Goal: Check status: Check status

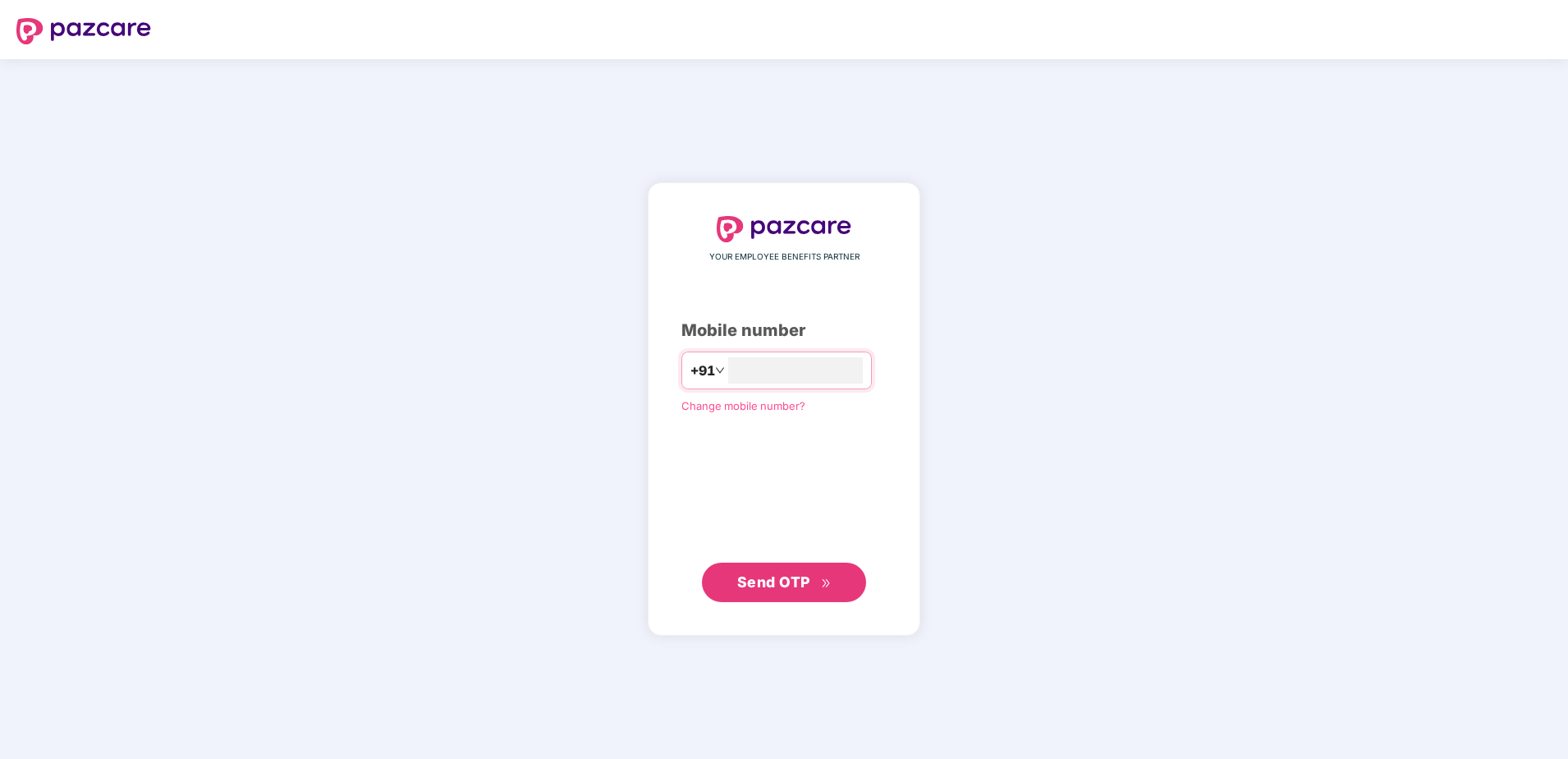
type input "**********"
click at [804, 562] on button "Send OTP" at bounding box center [784, 581] width 165 height 39
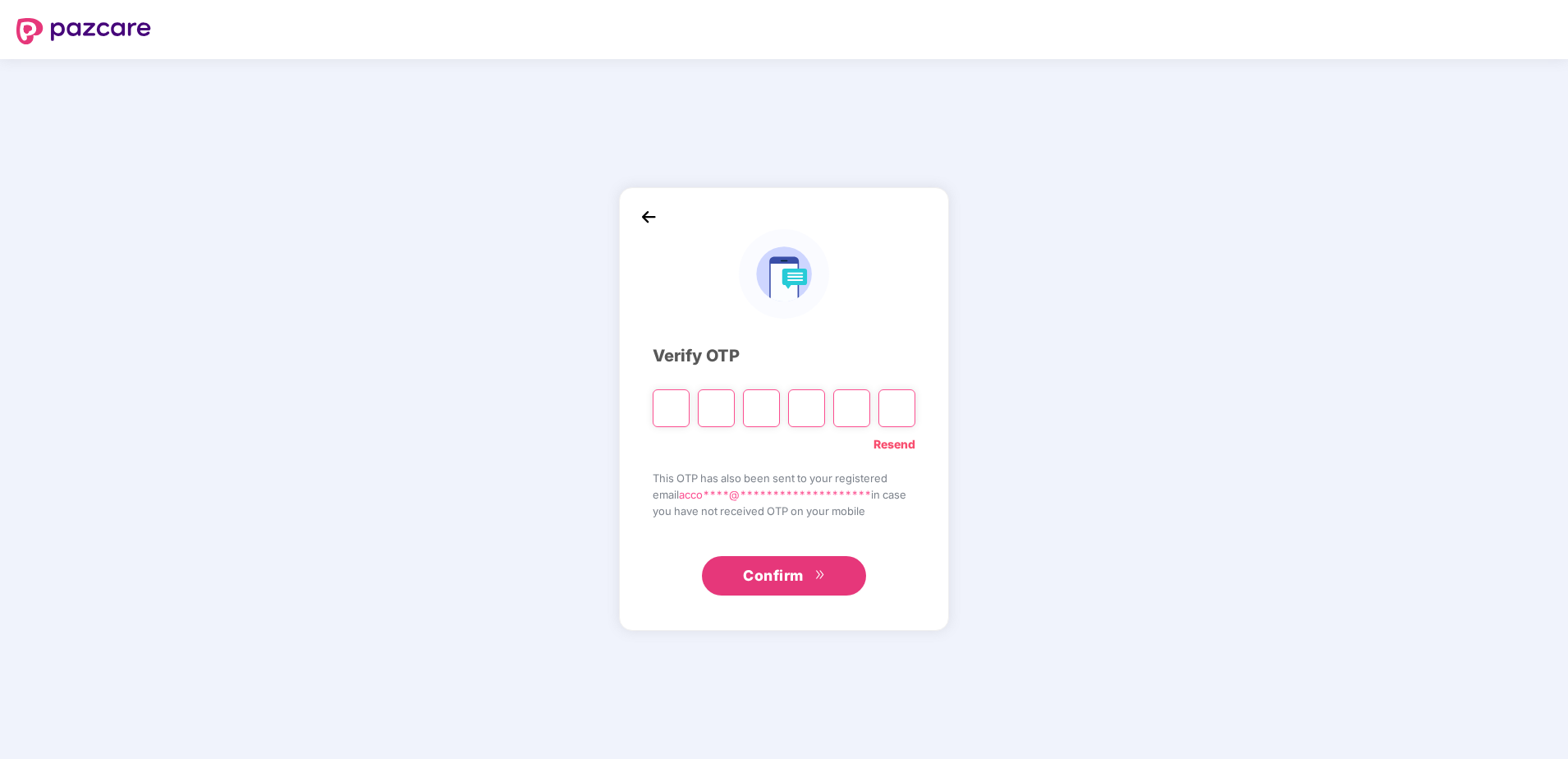
type input "*"
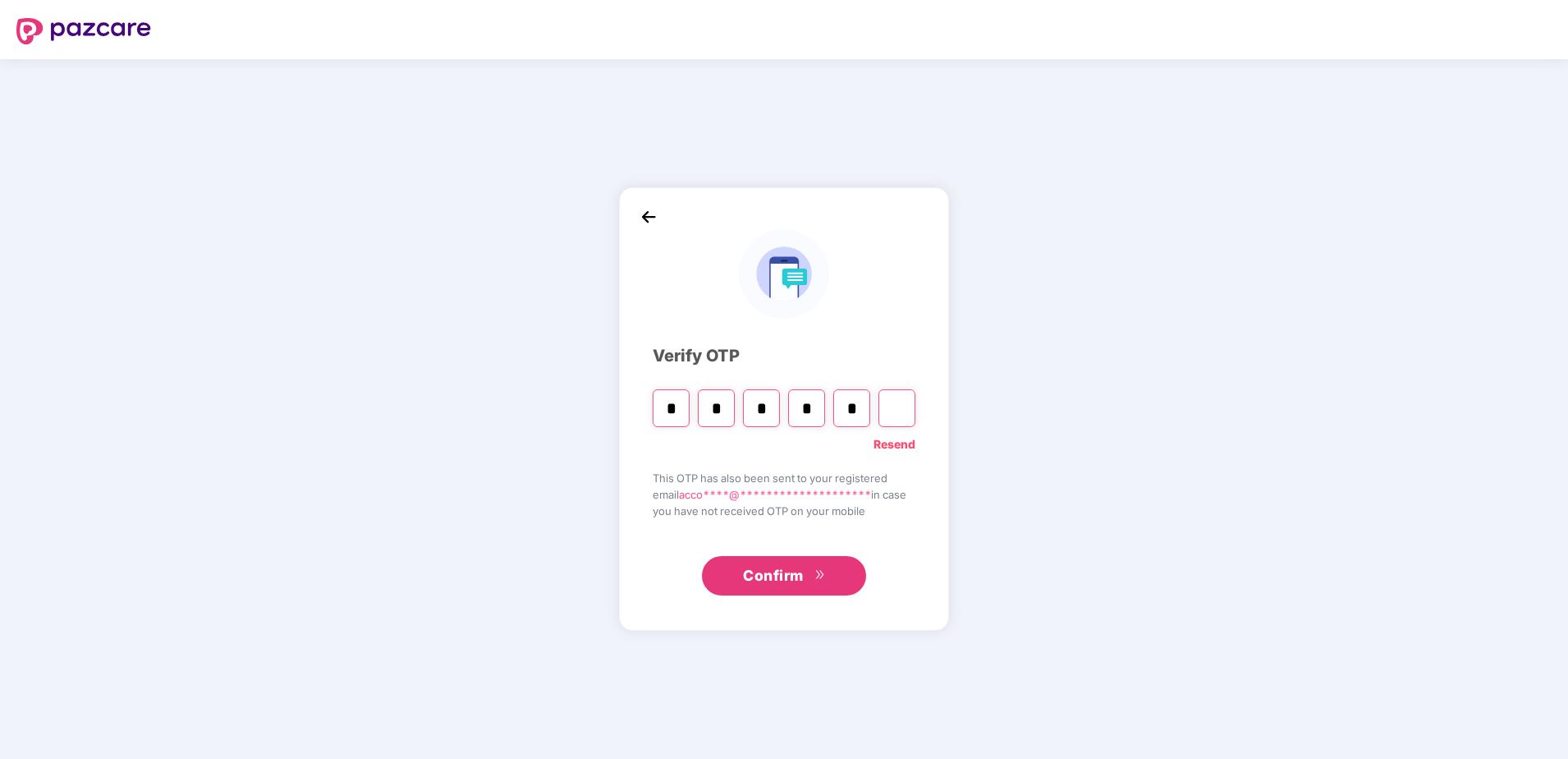
type input "*"
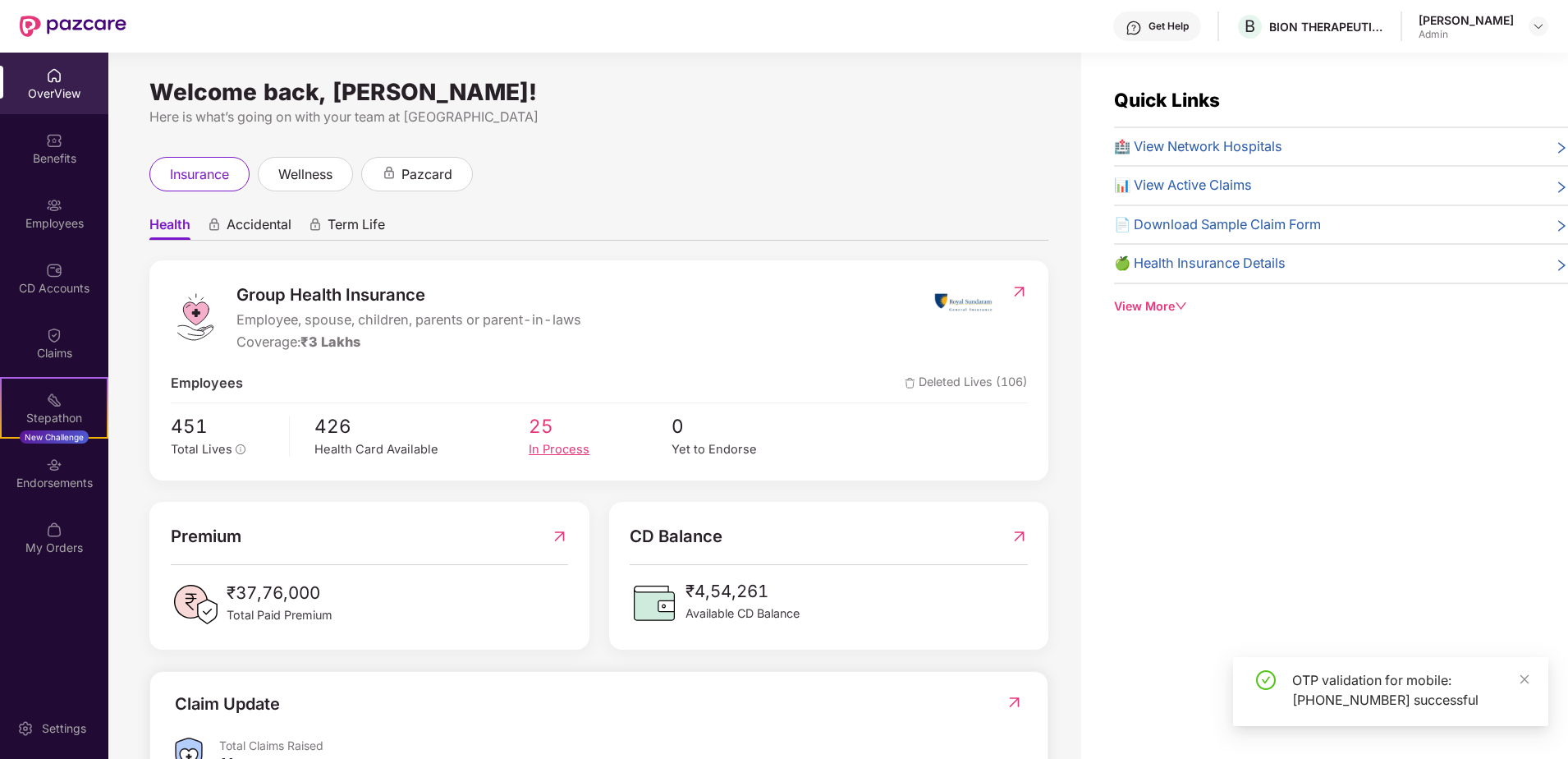
click at [551, 449] on div "In Process" at bounding box center [600, 449] width 143 height 19
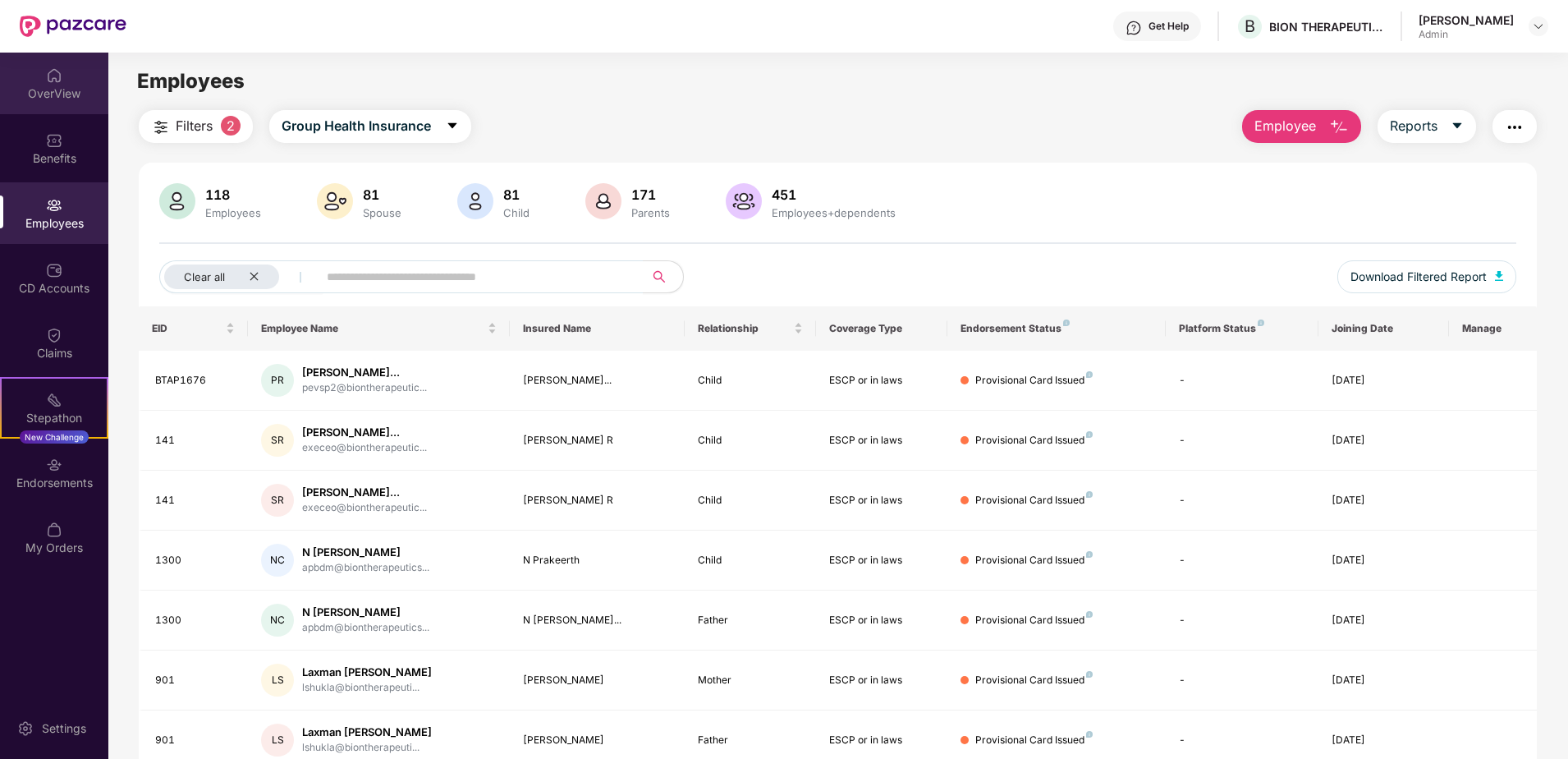
click at [73, 79] on div "OverView" at bounding box center [54, 83] width 109 height 61
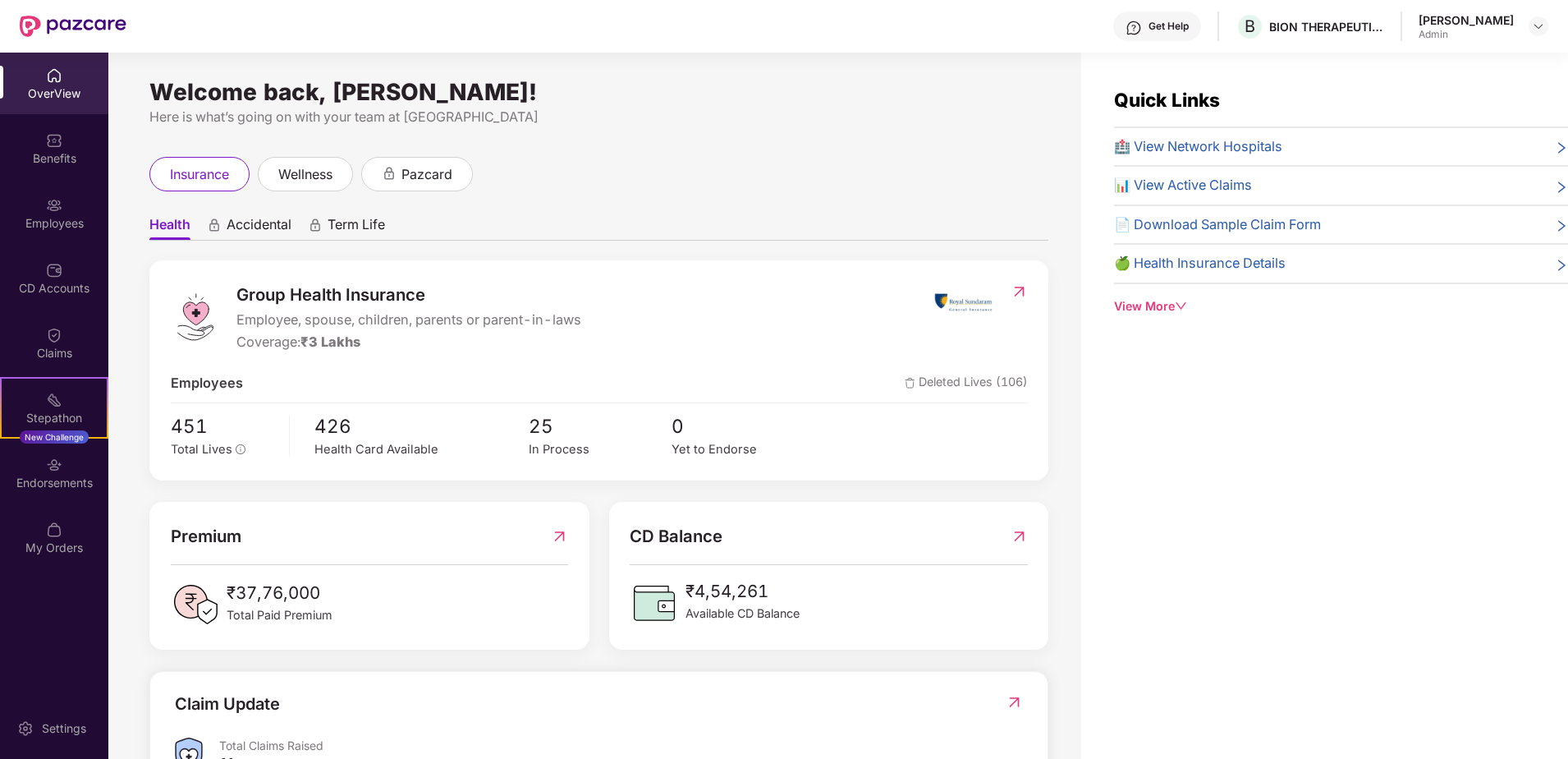
click at [1202, 184] on span "📊 View Active Claims" at bounding box center [1183, 185] width 138 height 21
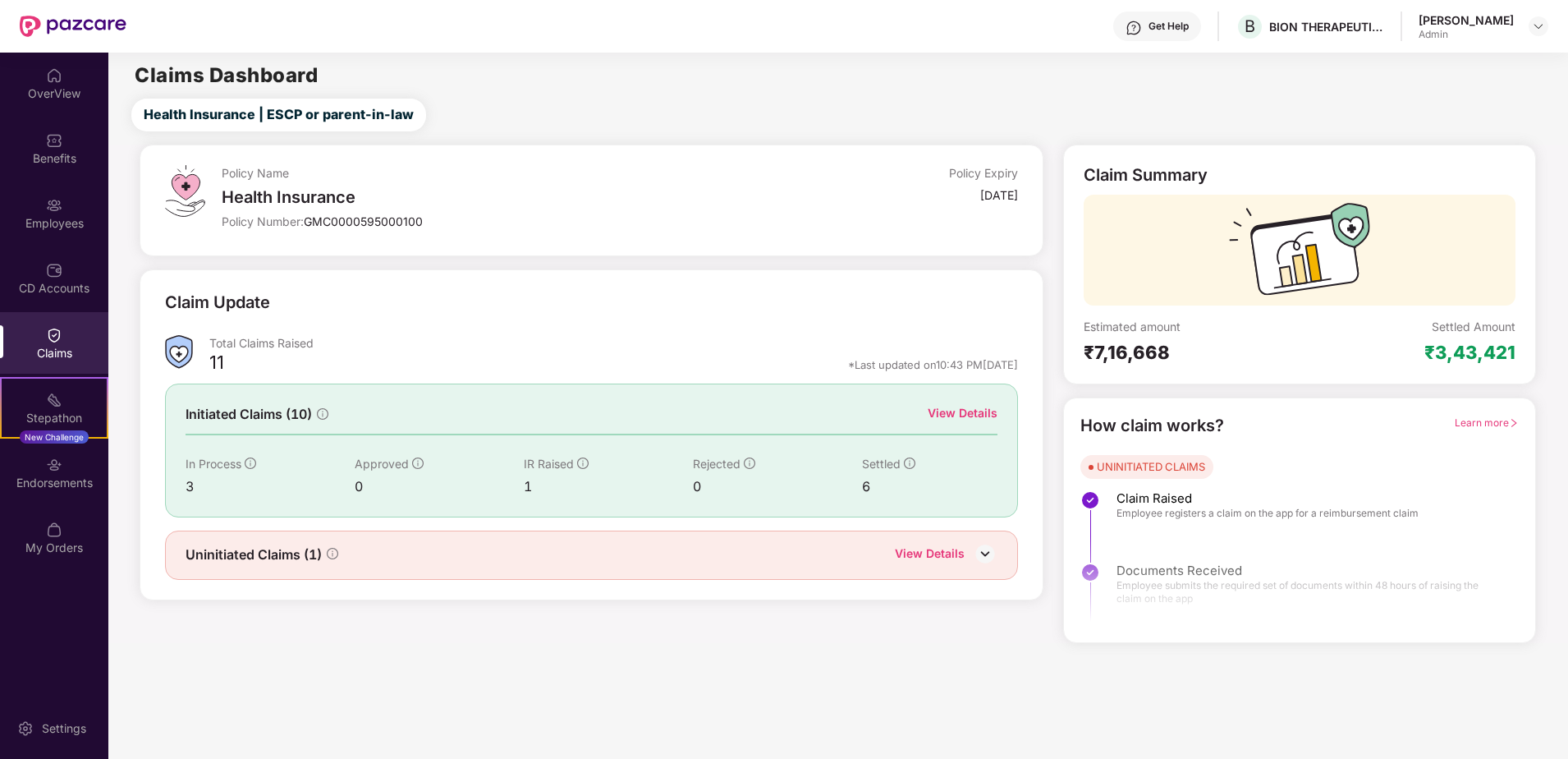
click at [950, 548] on div "View Details" at bounding box center [929, 554] width 70 height 21
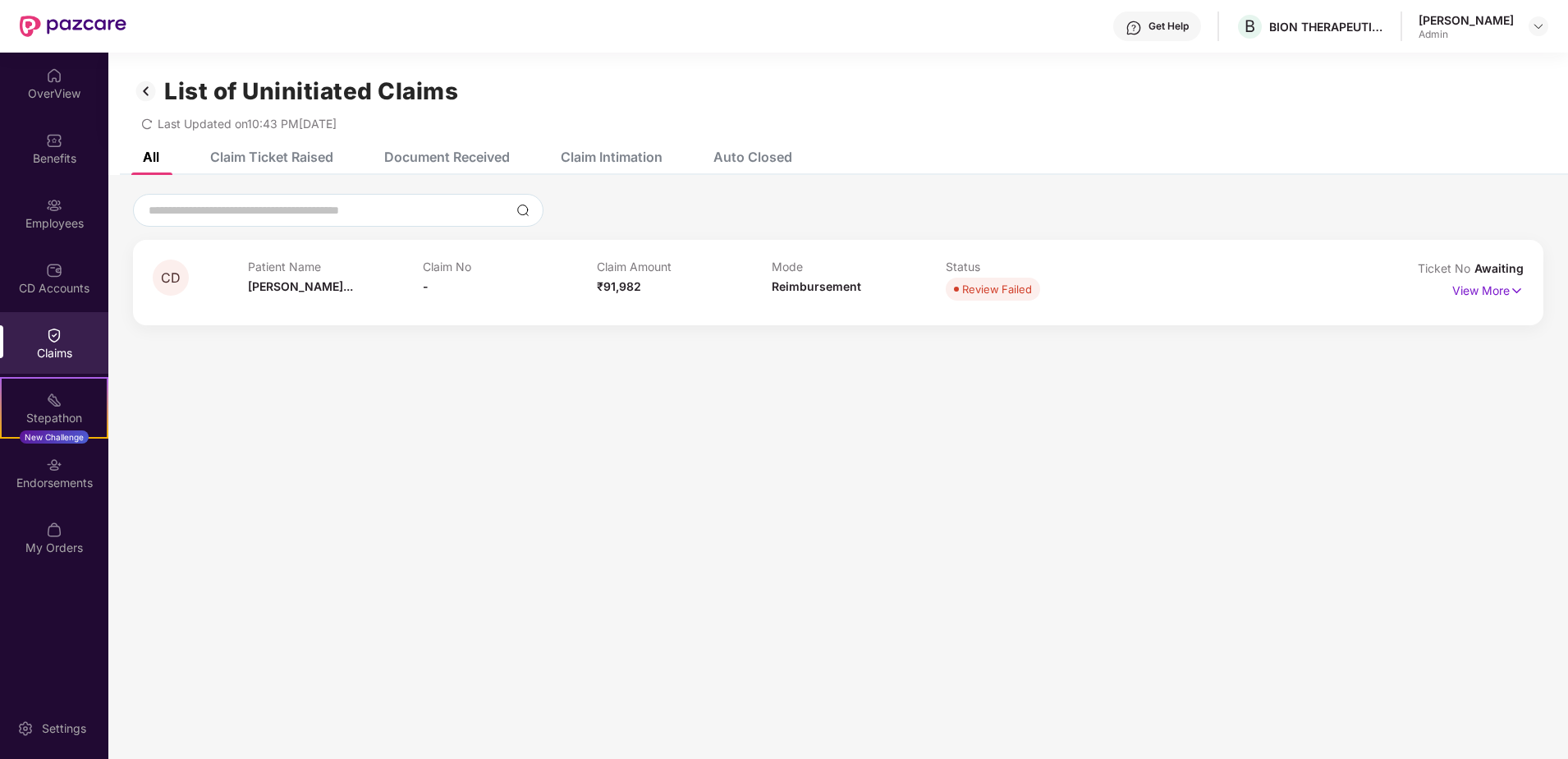
click at [143, 92] on img at bounding box center [146, 91] width 26 height 28
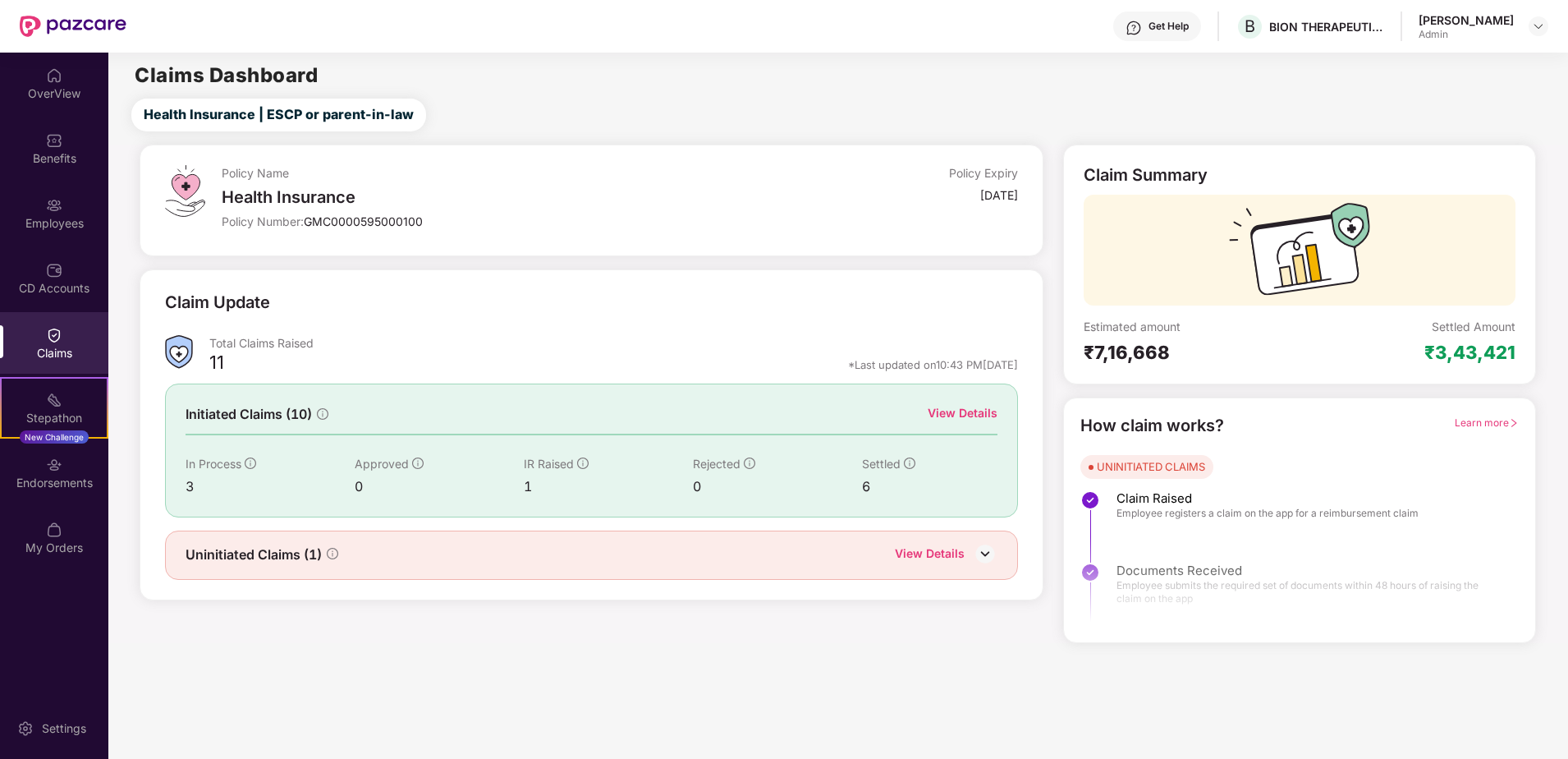
click at [979, 406] on div "View Details" at bounding box center [962, 412] width 70 height 18
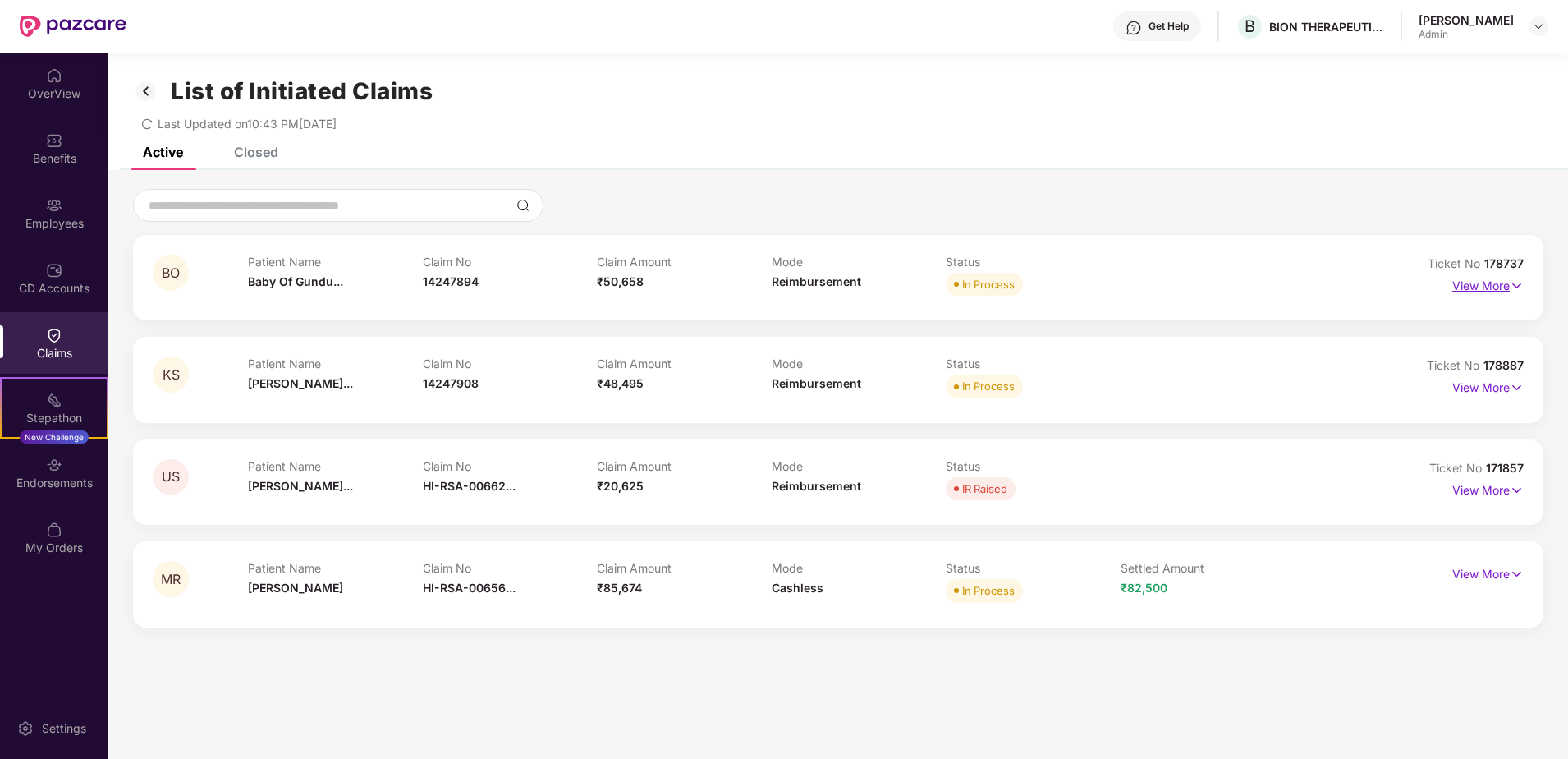
click at [1477, 279] on p "View More" at bounding box center [1488, 284] width 72 height 22
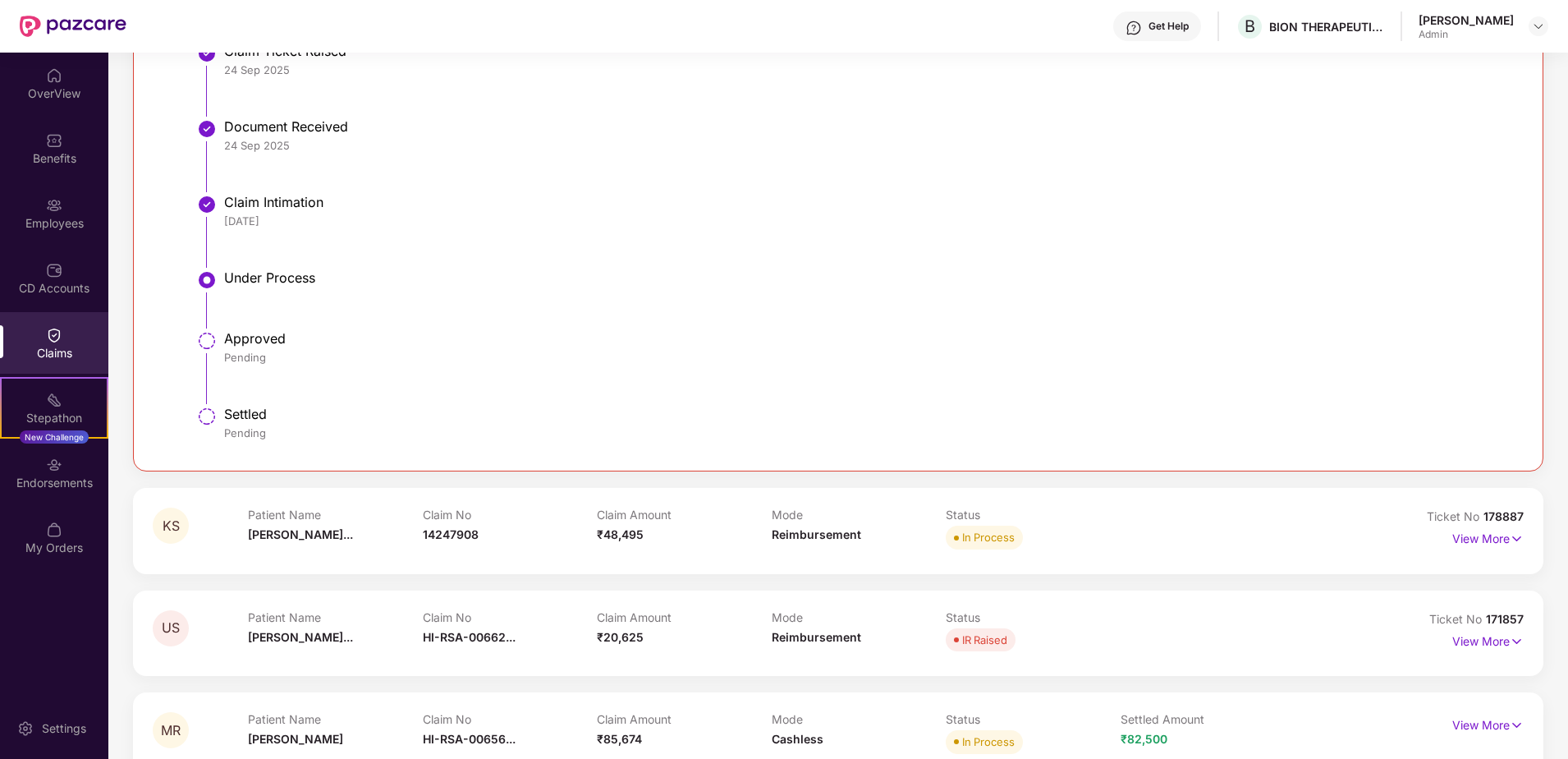
scroll to position [493, 0]
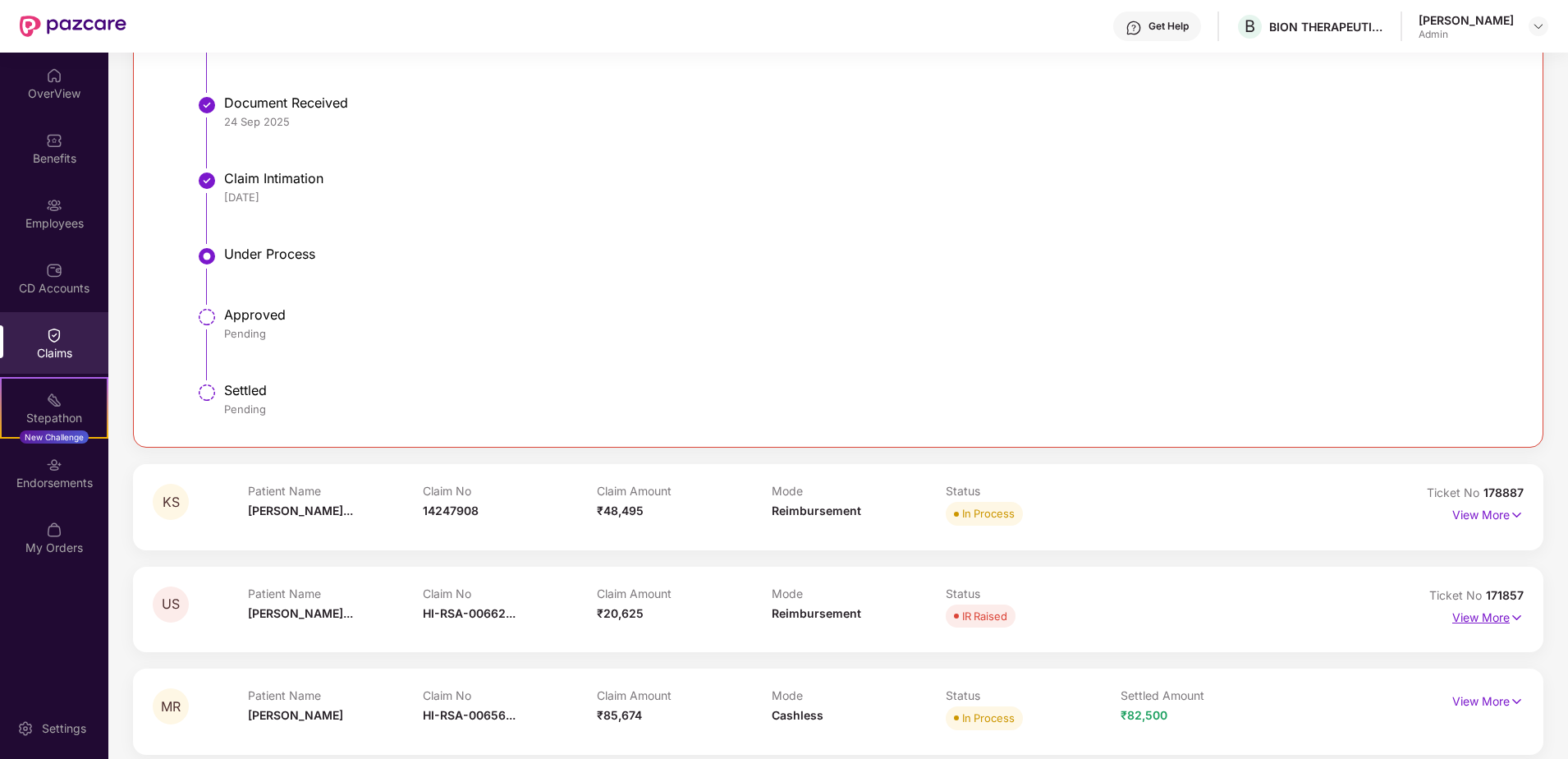
click at [1487, 615] on p "View More" at bounding box center [1488, 616] width 72 height 22
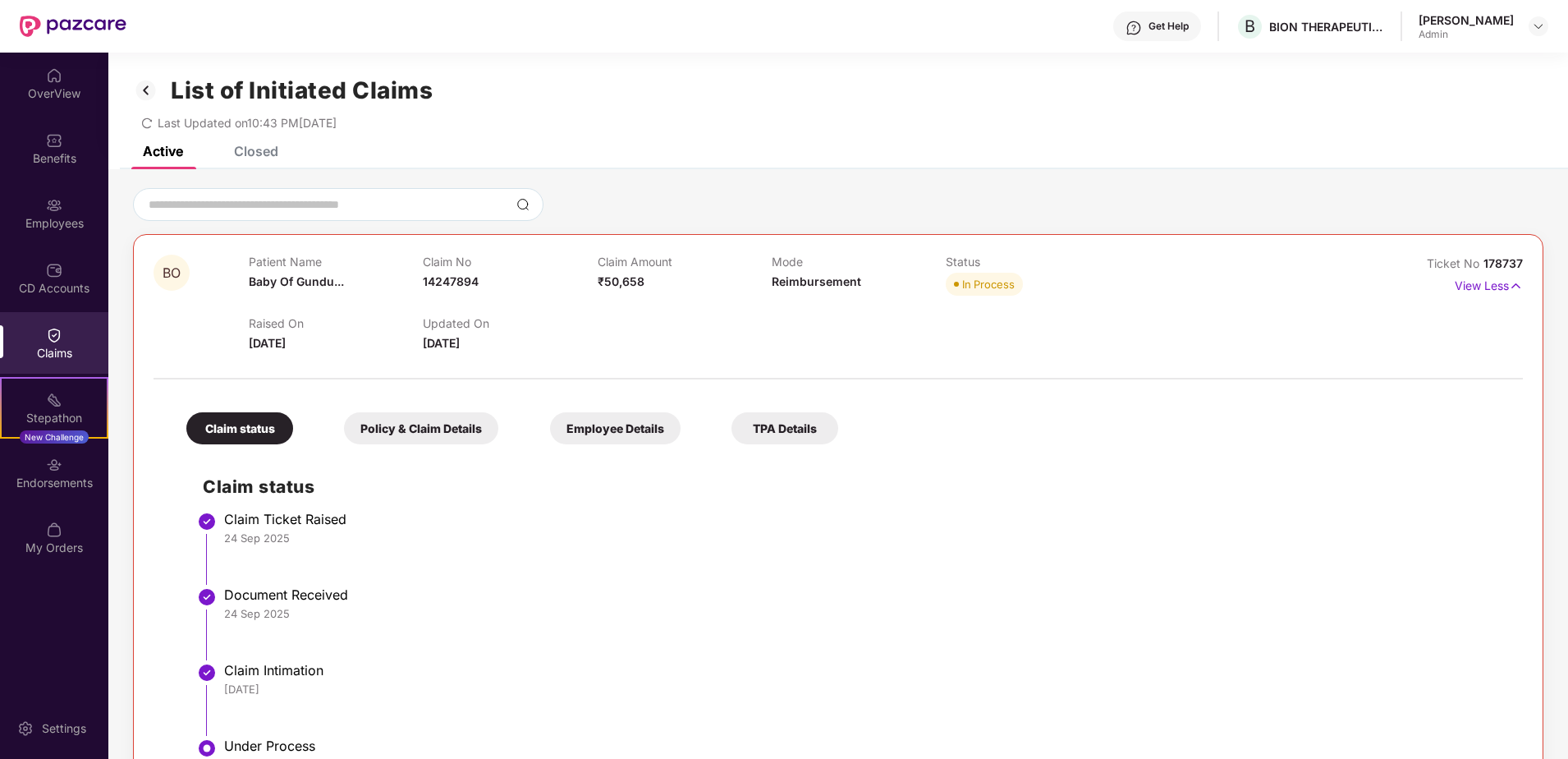
scroll to position [0, 0]
click at [248, 435] on div "Claim status" at bounding box center [239, 429] width 107 height 32
click at [373, 433] on div "Policy & Claim Details" at bounding box center [421, 429] width 154 height 32
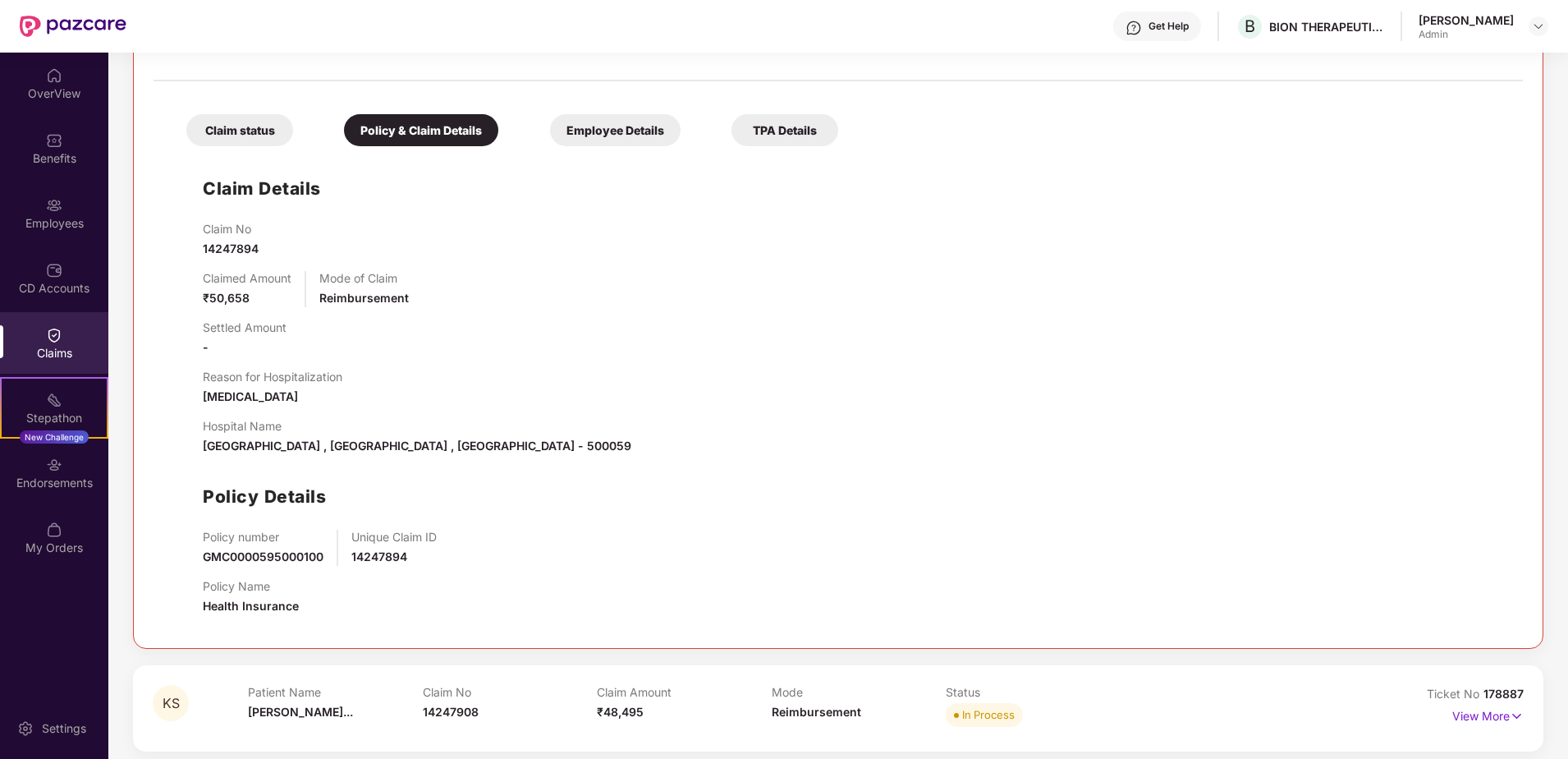
scroll to position [328, 0]
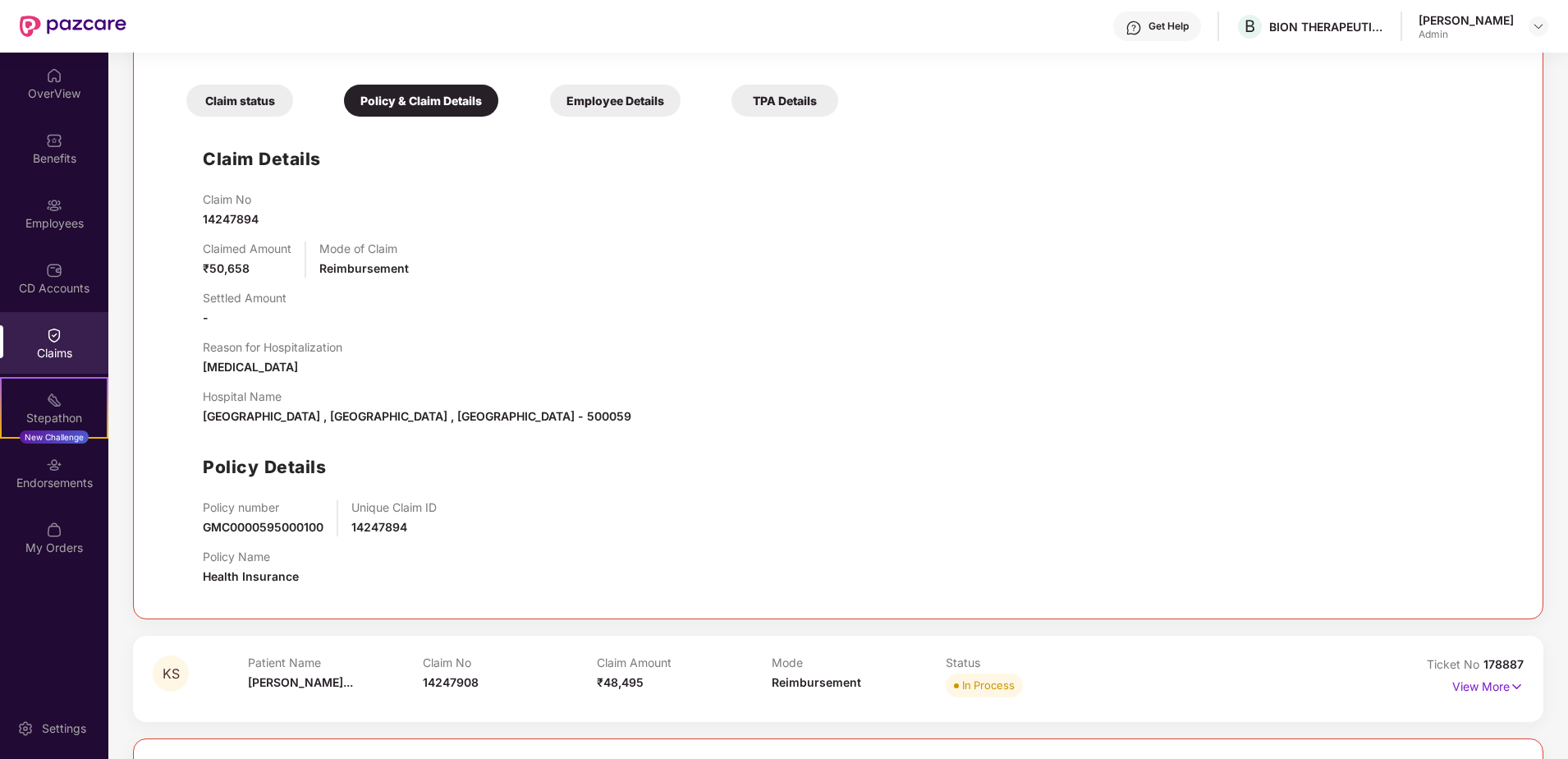
click at [623, 93] on div "Employee Details" at bounding box center [615, 100] width 130 height 32
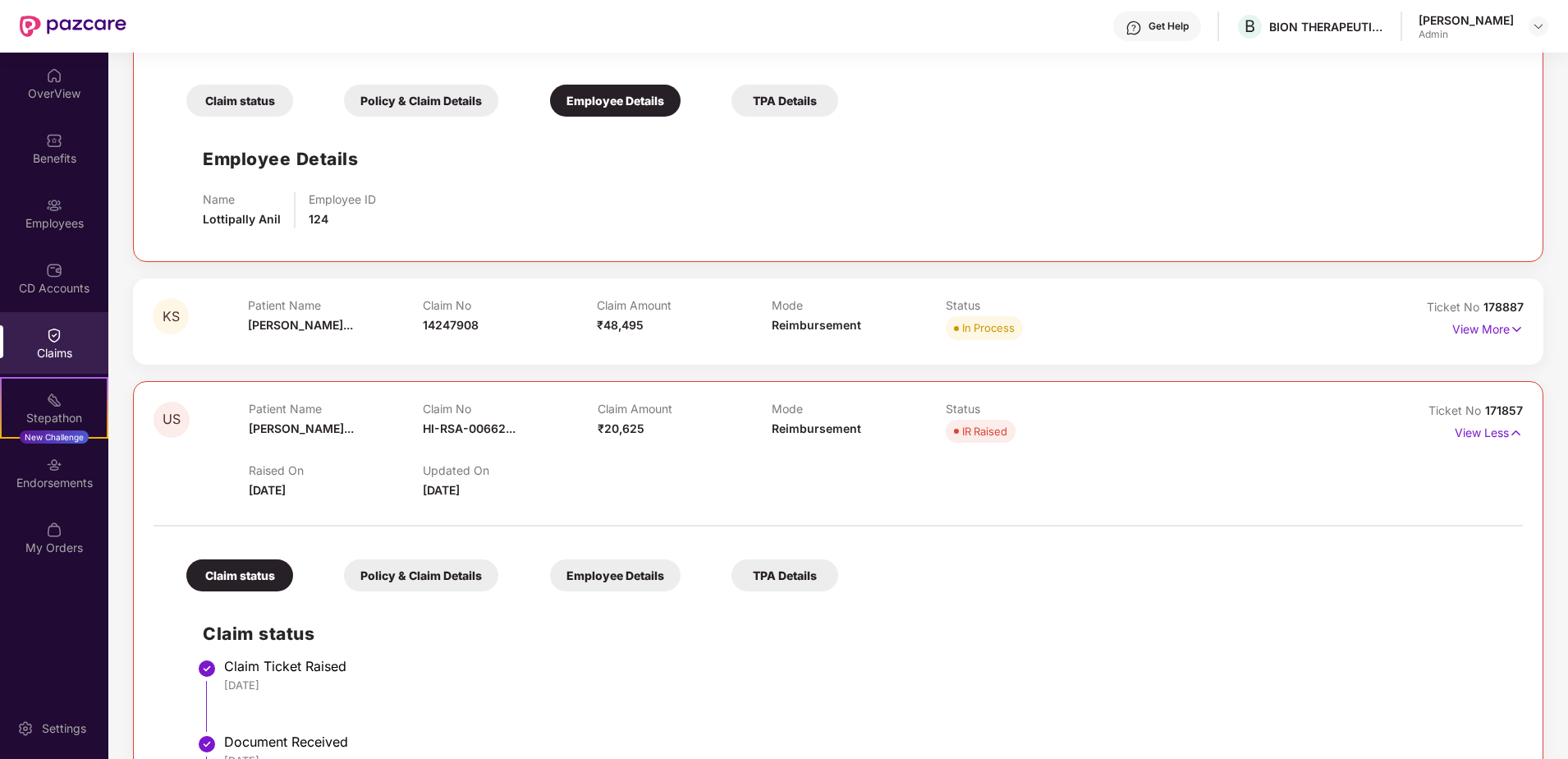
click at [788, 101] on div "TPA Details" at bounding box center [784, 100] width 107 height 32
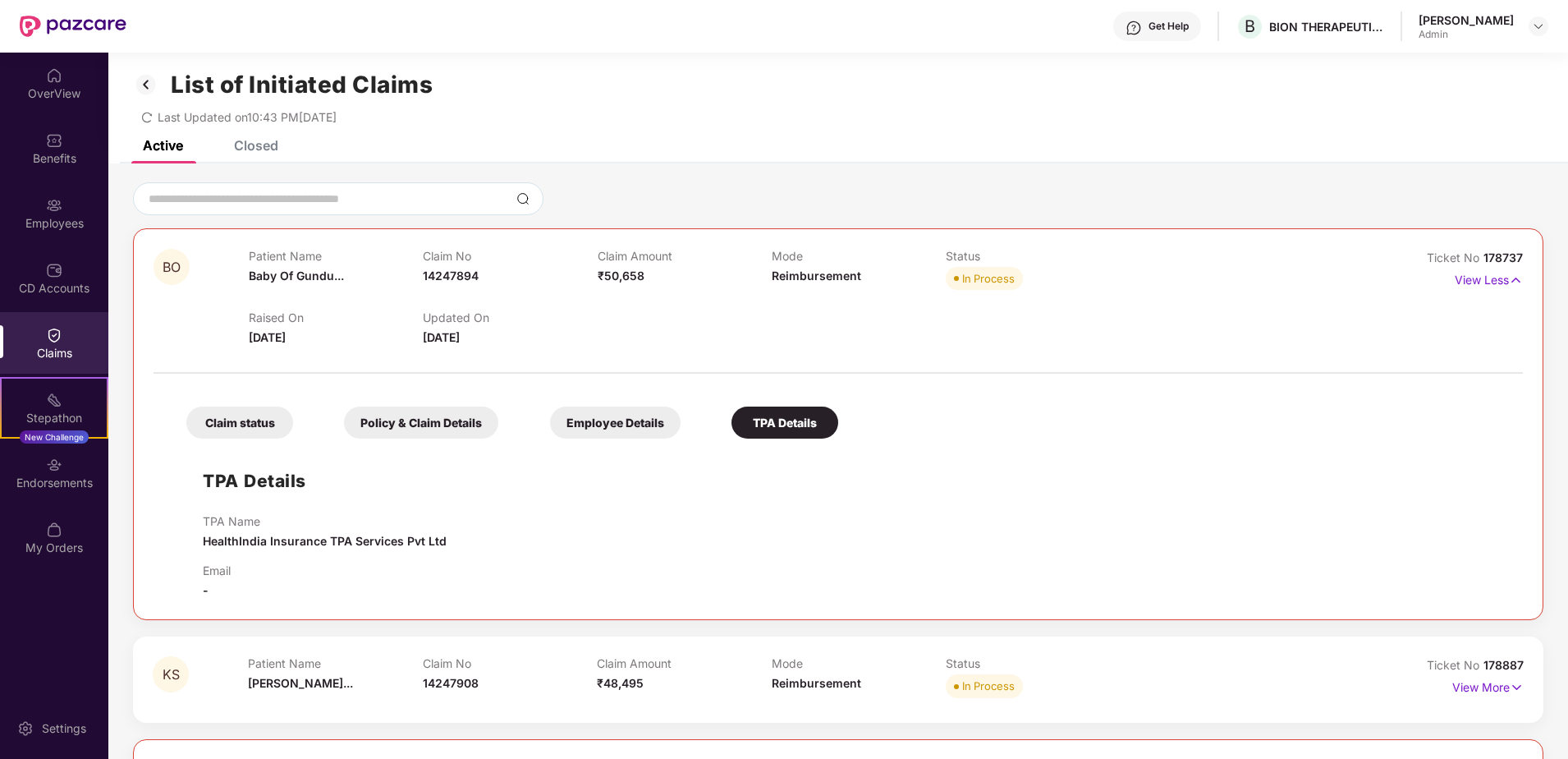
scroll to position [0, 0]
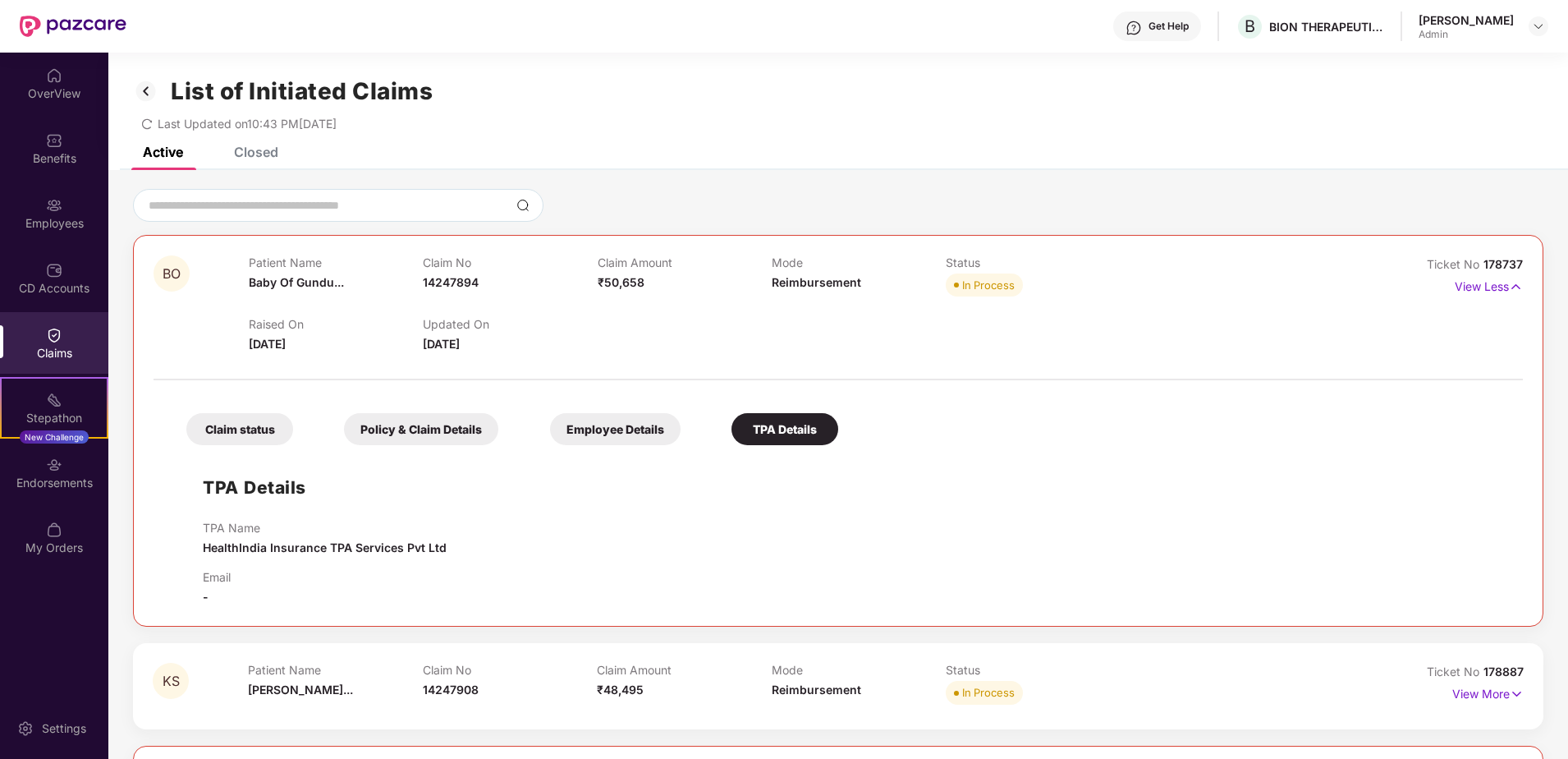
click at [251, 430] on div "Claim status" at bounding box center [239, 429] width 107 height 32
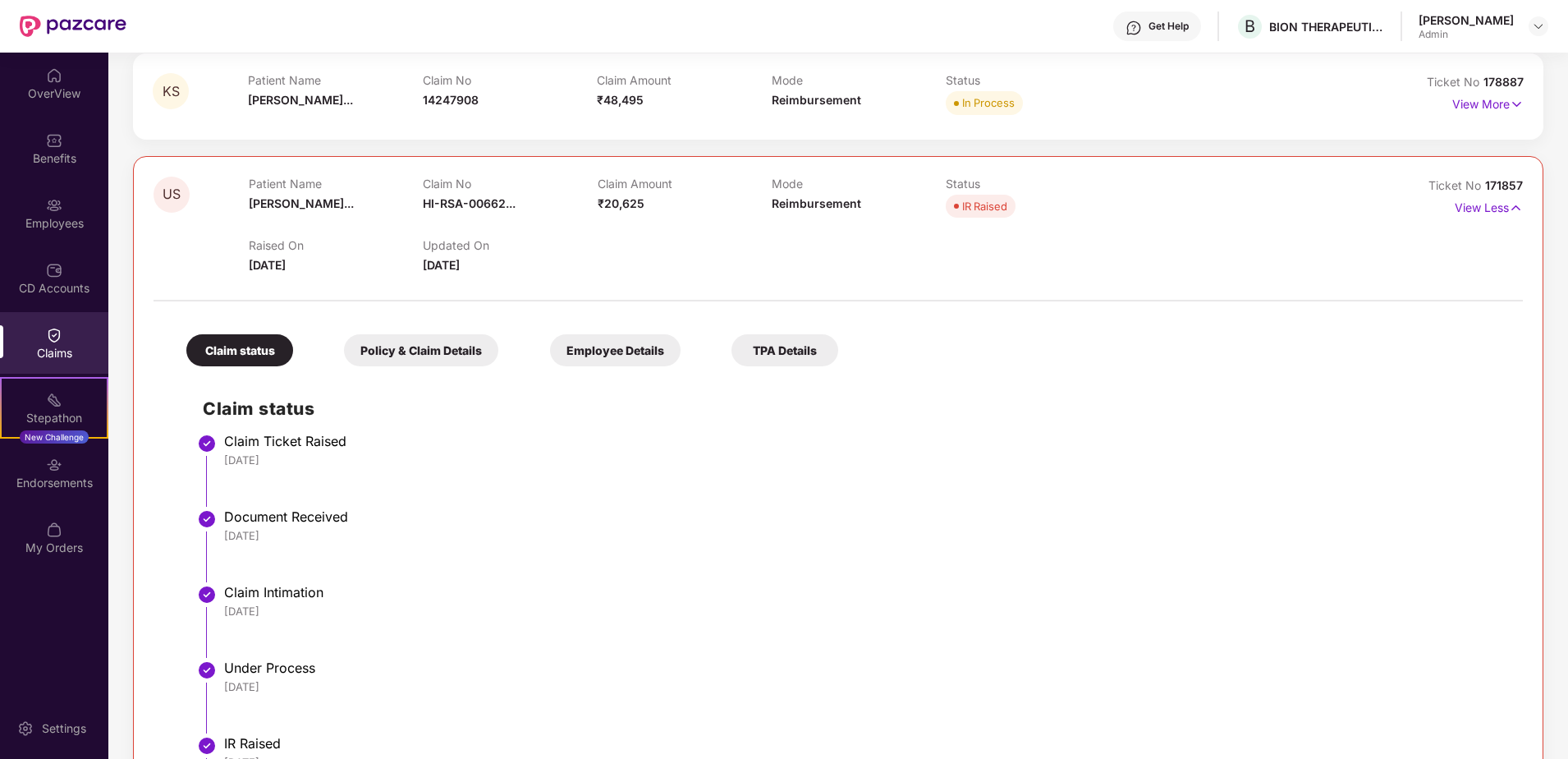
scroll to position [493, 0]
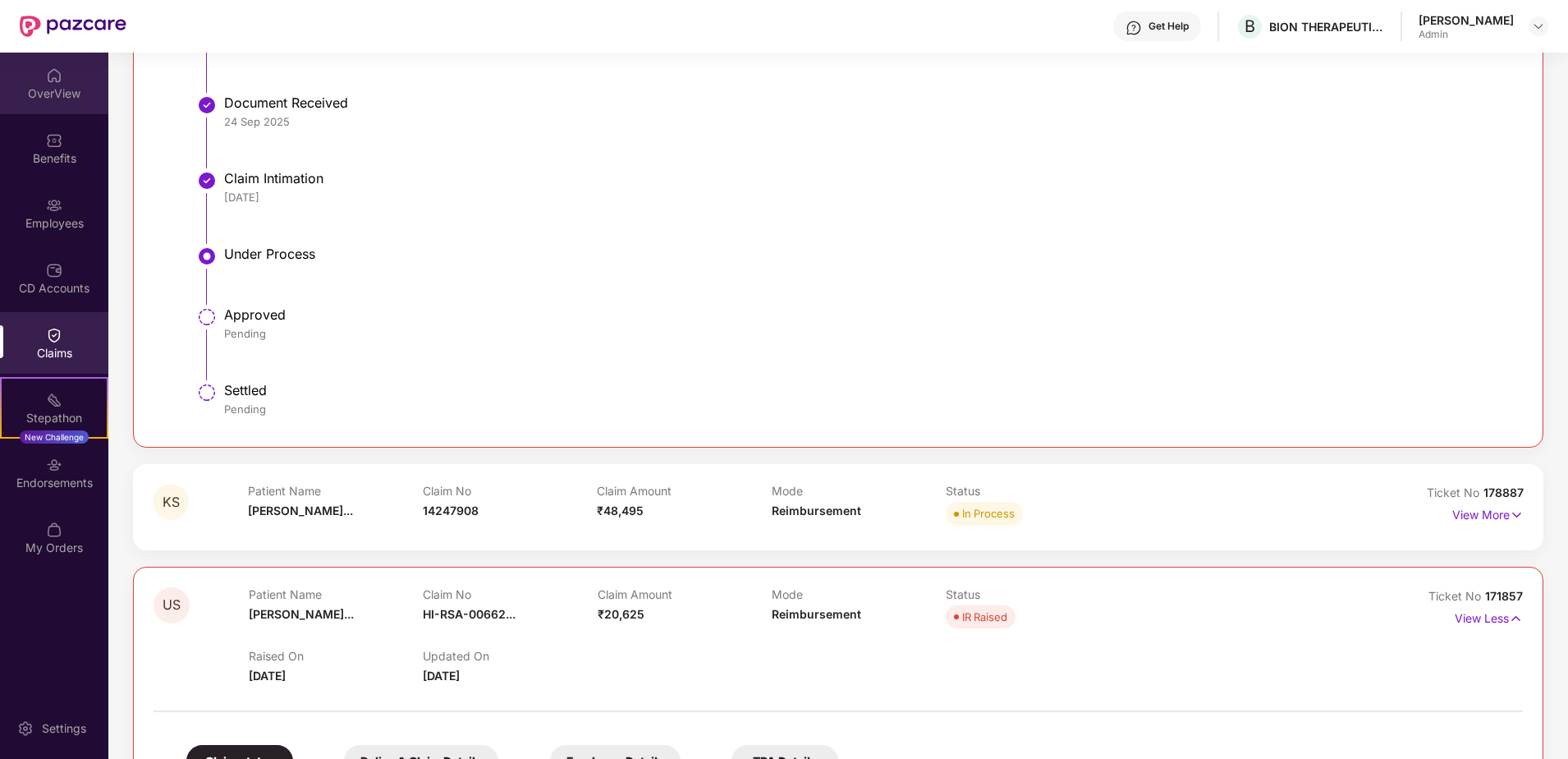
click at [83, 99] on div "OverView" at bounding box center [54, 94] width 109 height 17
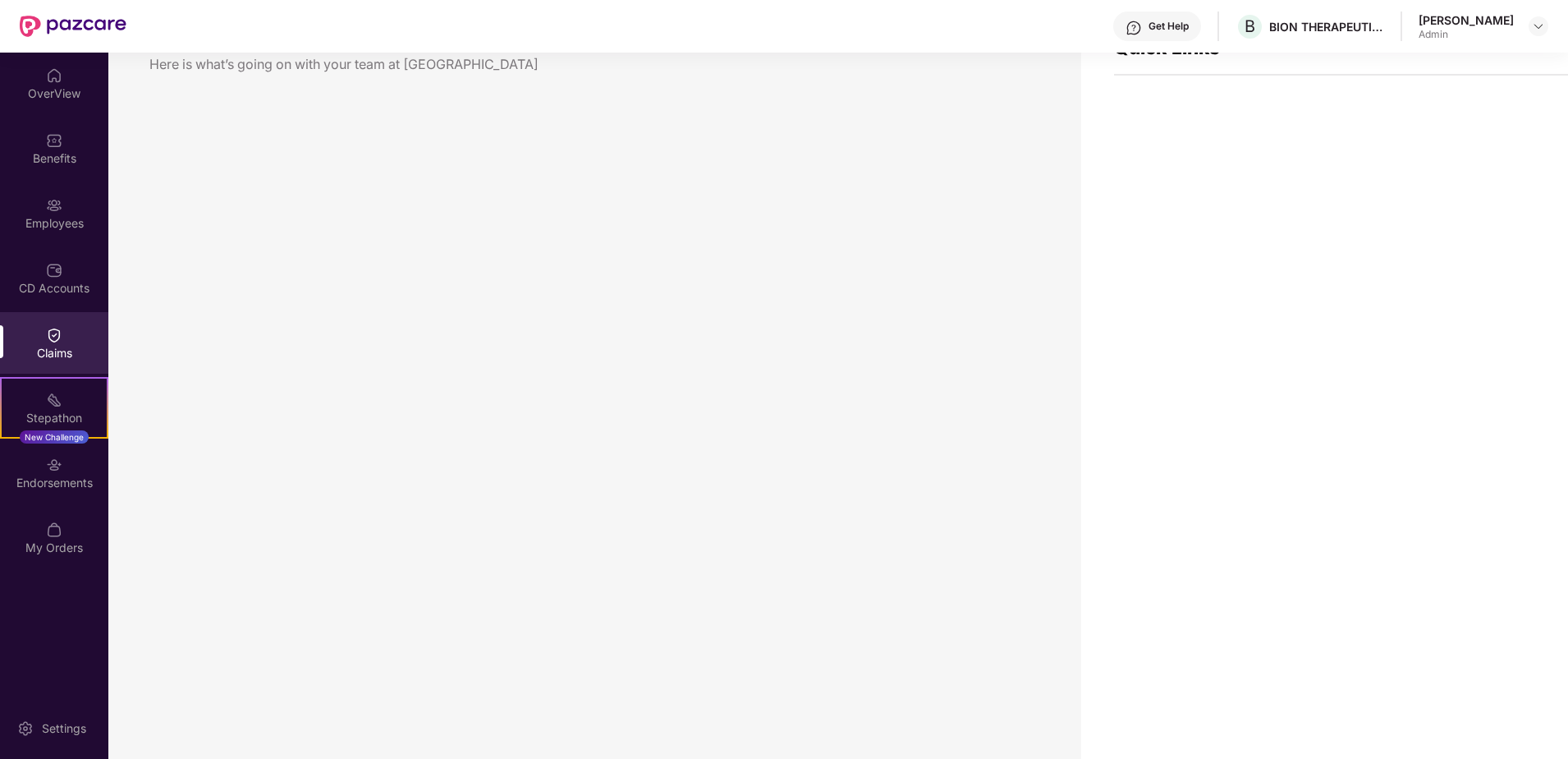
scroll to position [52, 0]
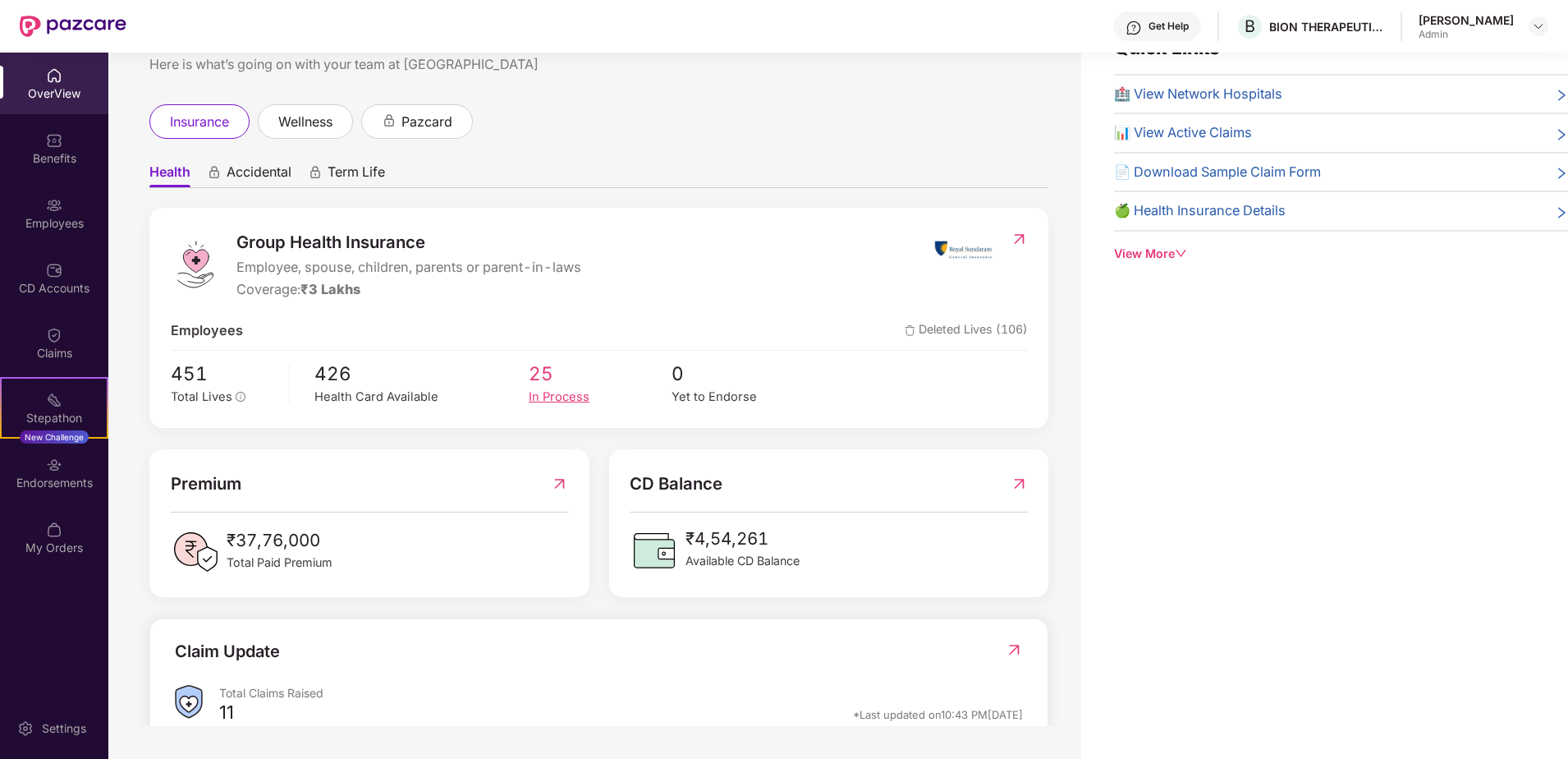
click at [548, 383] on span "25" at bounding box center [600, 374] width 143 height 30
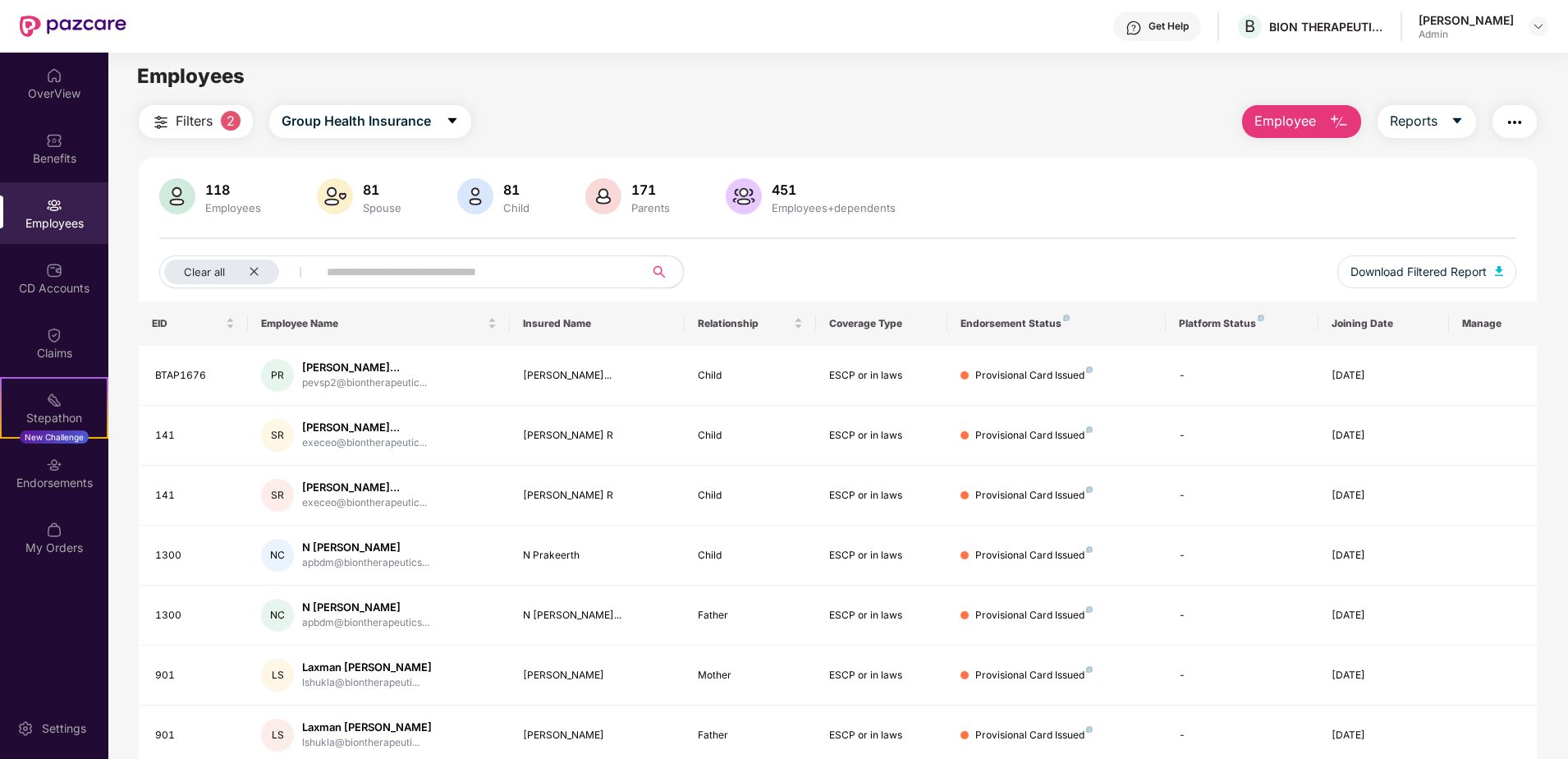
scroll to position [0, 0]
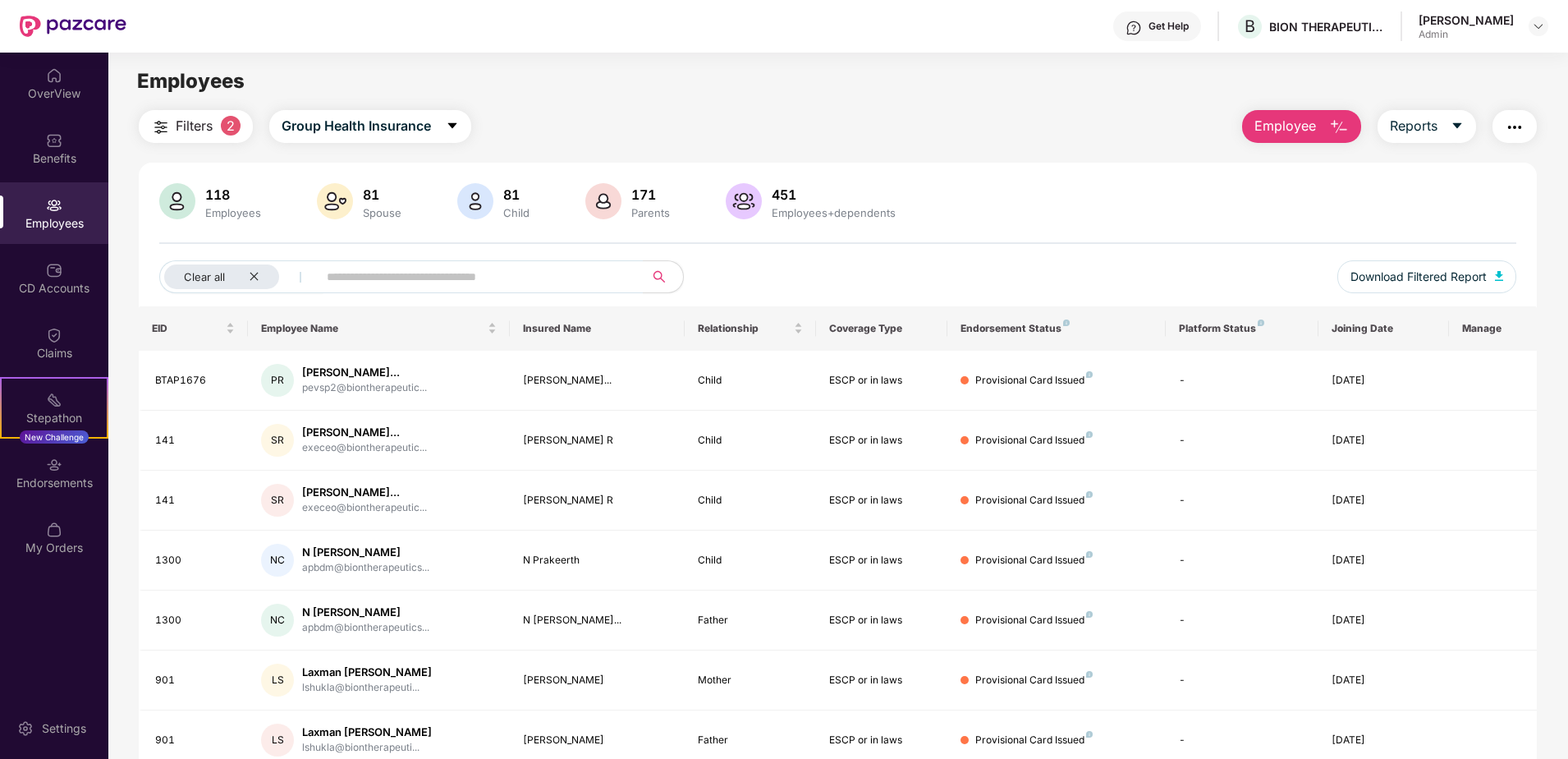
click at [203, 129] on span "Filters" at bounding box center [194, 126] width 37 height 20
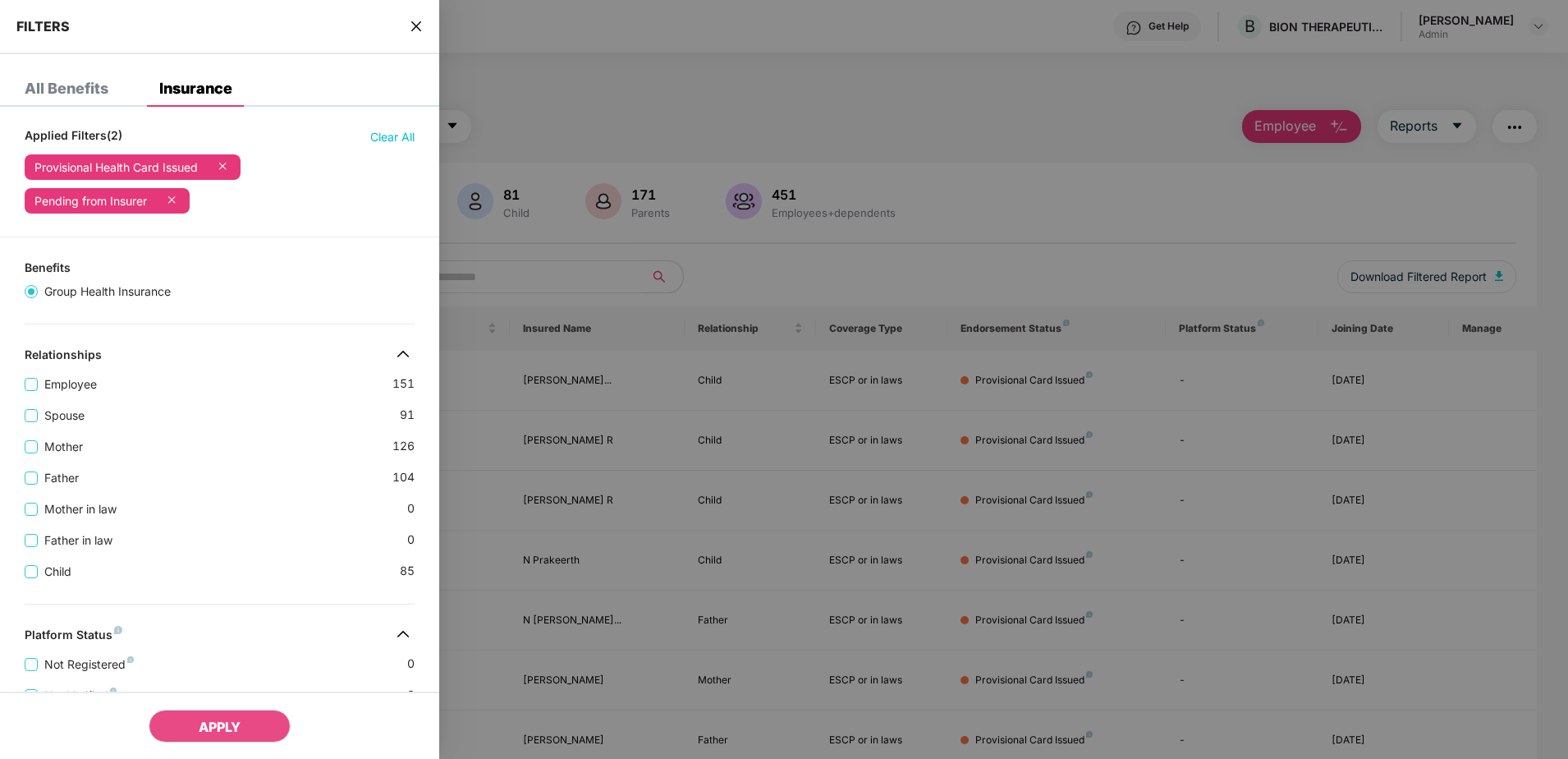
click at [417, 27] on icon "close" at bounding box center [416, 26] width 10 height 10
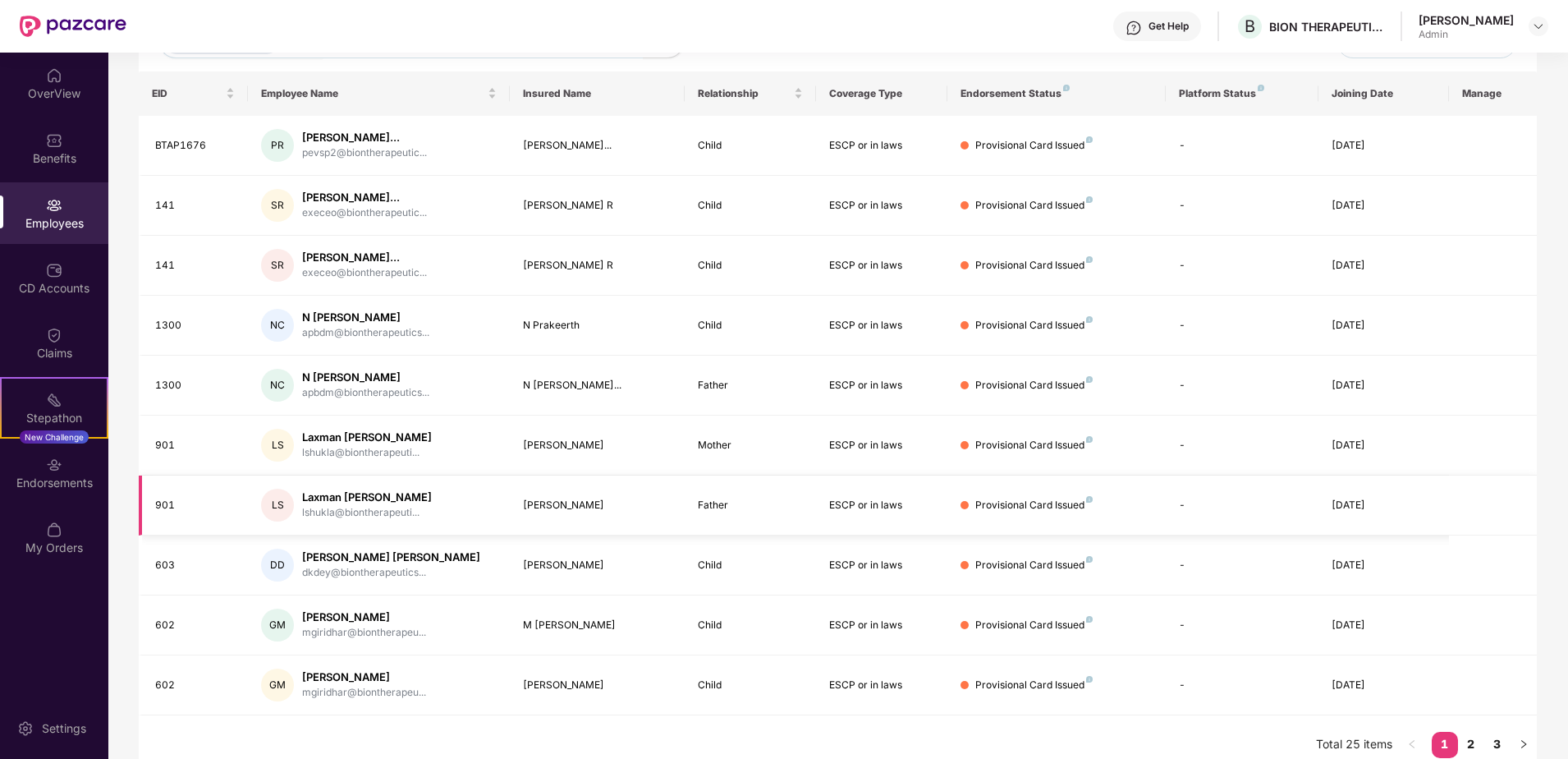
scroll to position [250, 0]
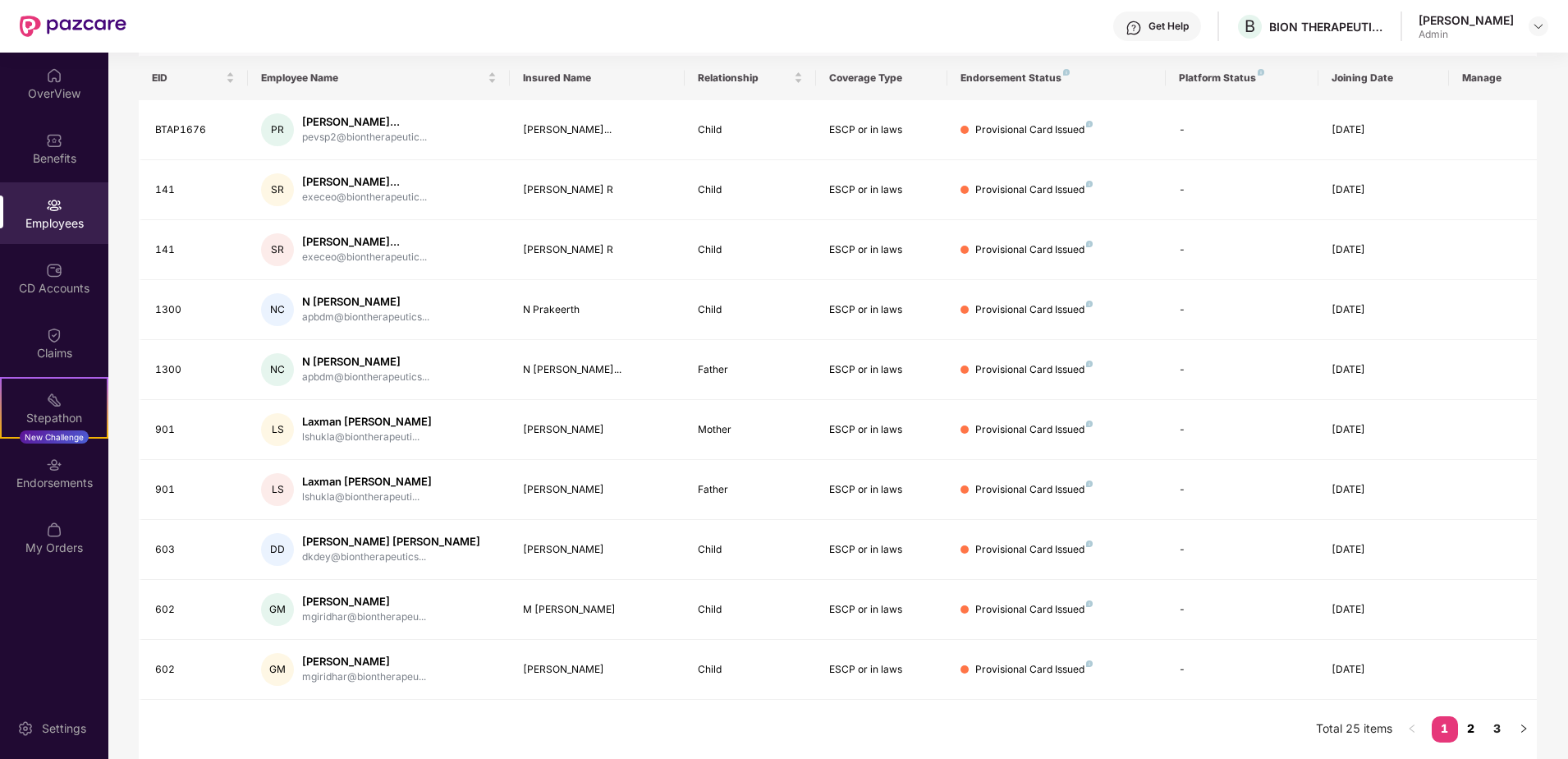
click at [1468, 727] on link "2" at bounding box center [1471, 728] width 26 height 24
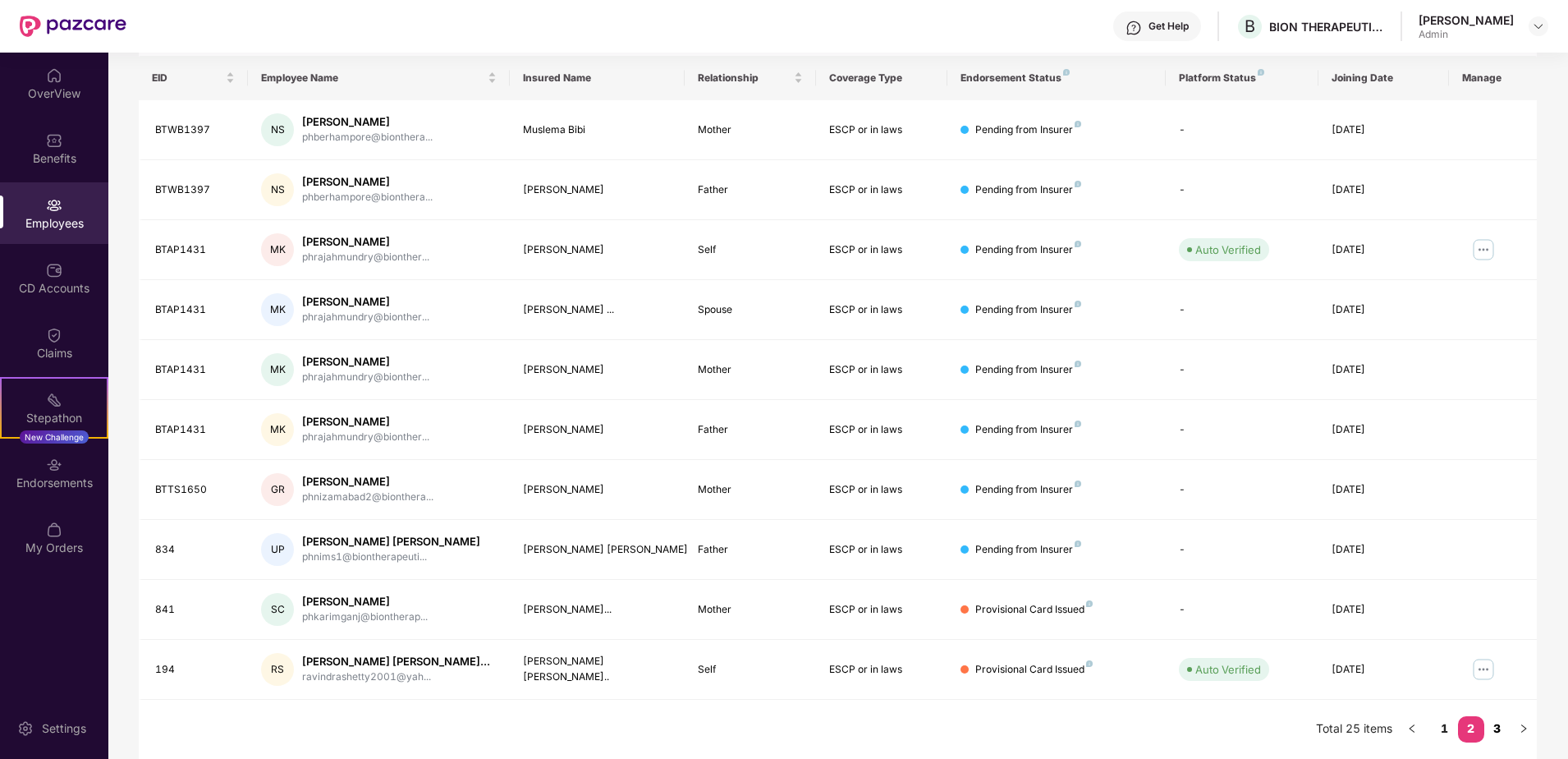
click at [1497, 726] on link "3" at bounding box center [1497, 728] width 26 height 24
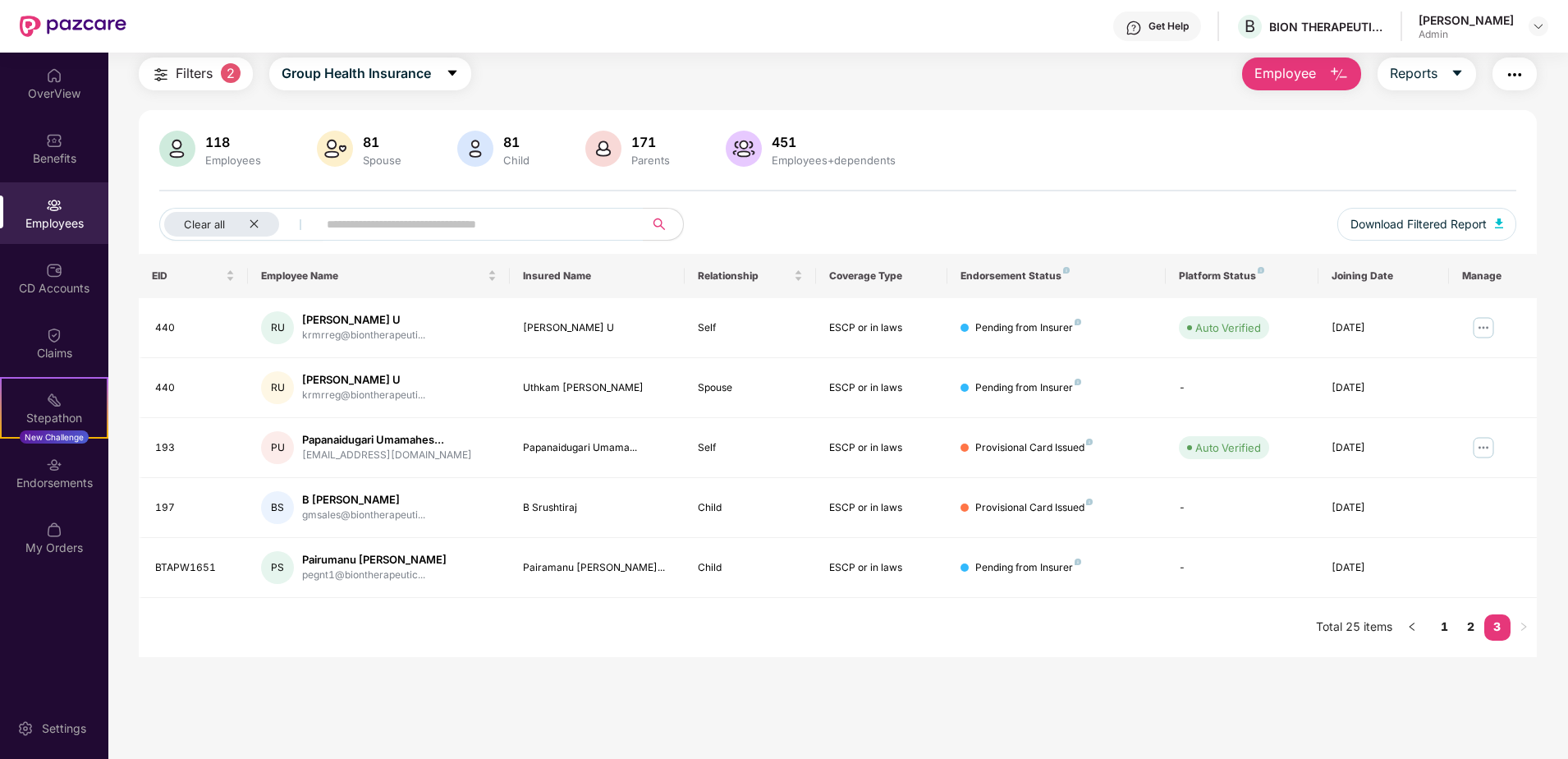
scroll to position [52, 0]
click at [259, 222] on icon "close" at bounding box center [253, 223] width 10 height 10
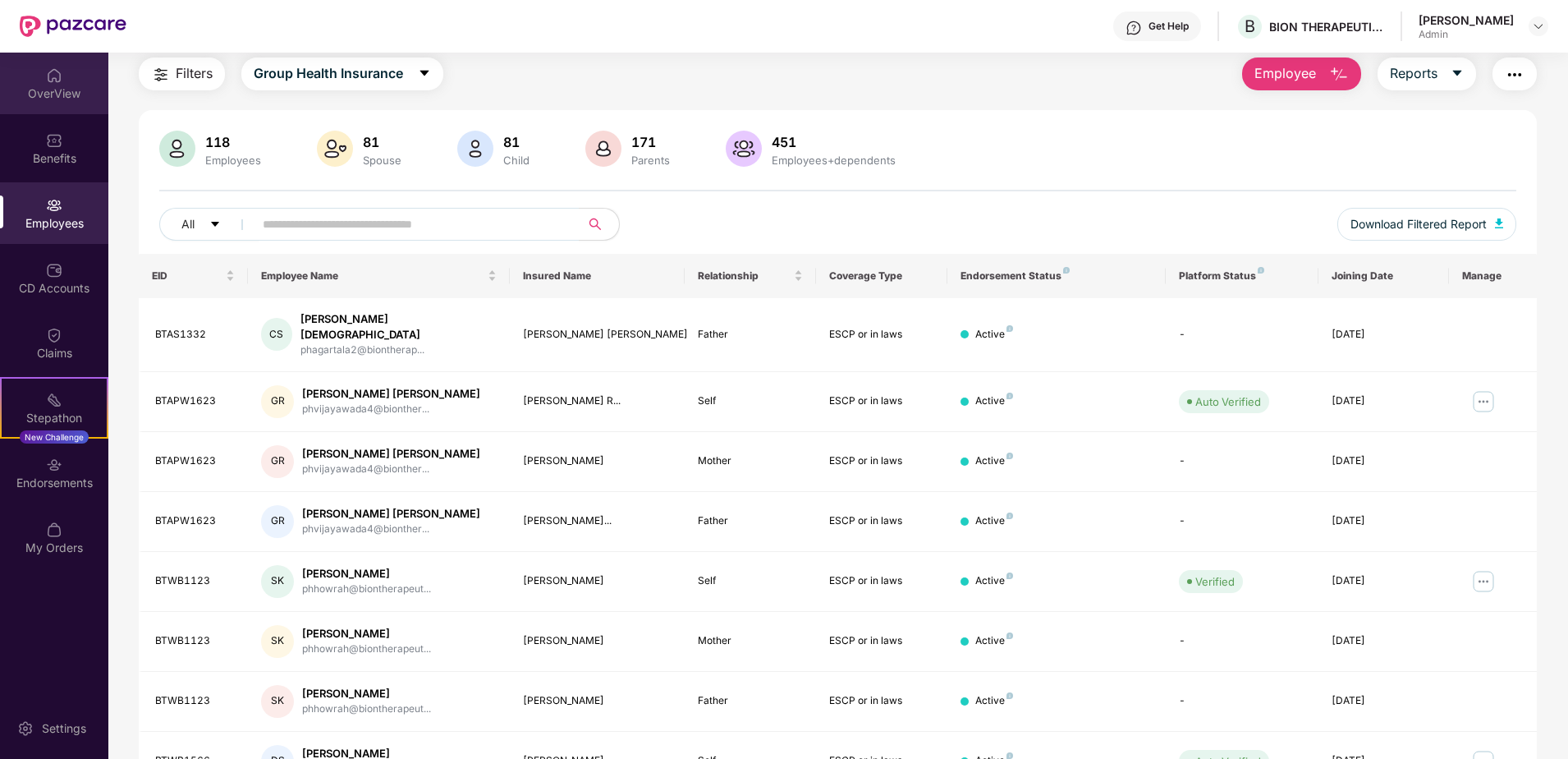
click at [68, 86] on div "OverView" at bounding box center [54, 94] width 109 height 17
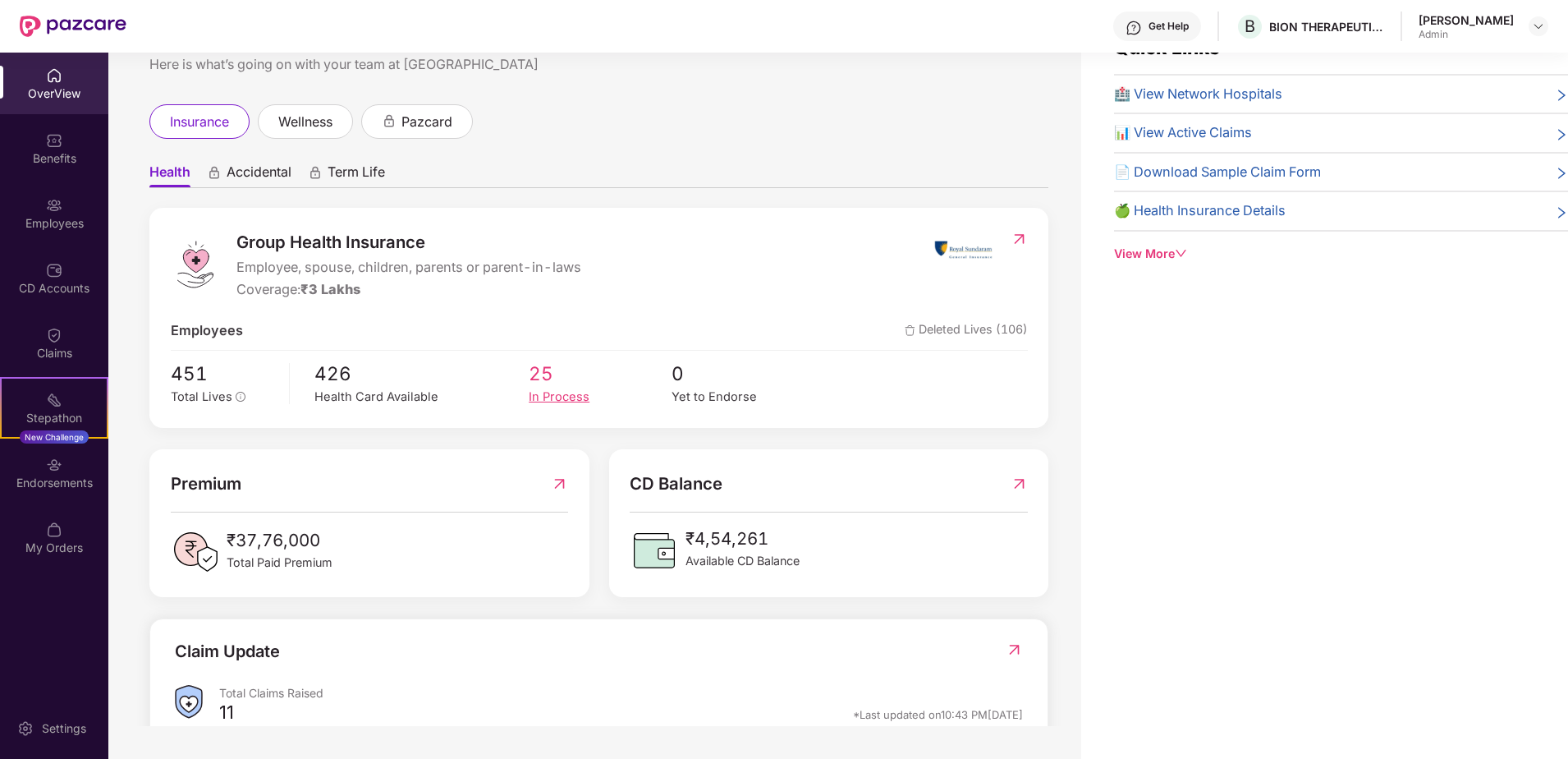
drag, startPoint x: 551, startPoint y: 399, endPoint x: 539, endPoint y: 398, distance: 12.0
click at [539, 398] on div "In Process" at bounding box center [600, 397] width 143 height 19
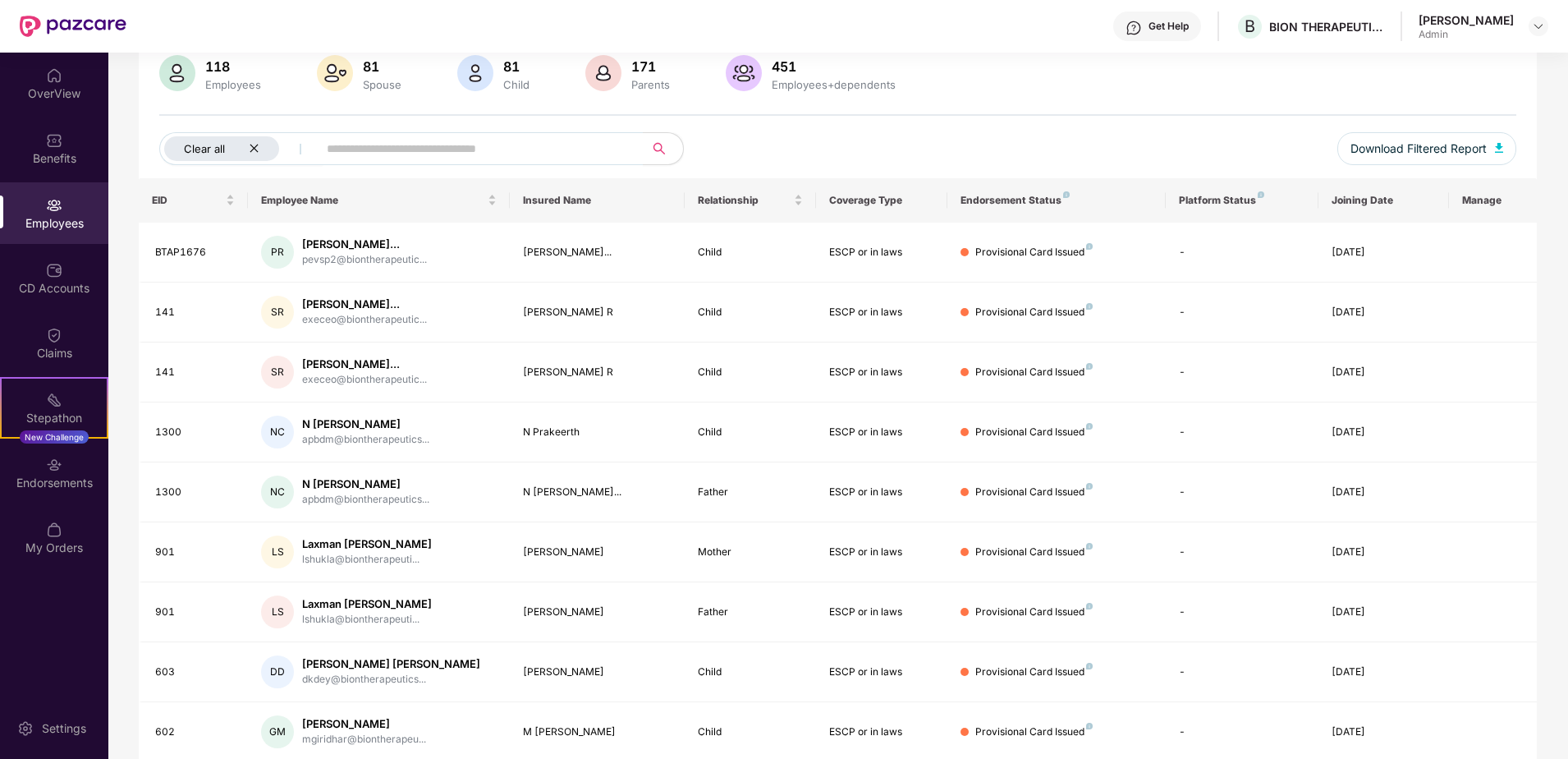
scroll to position [4, 0]
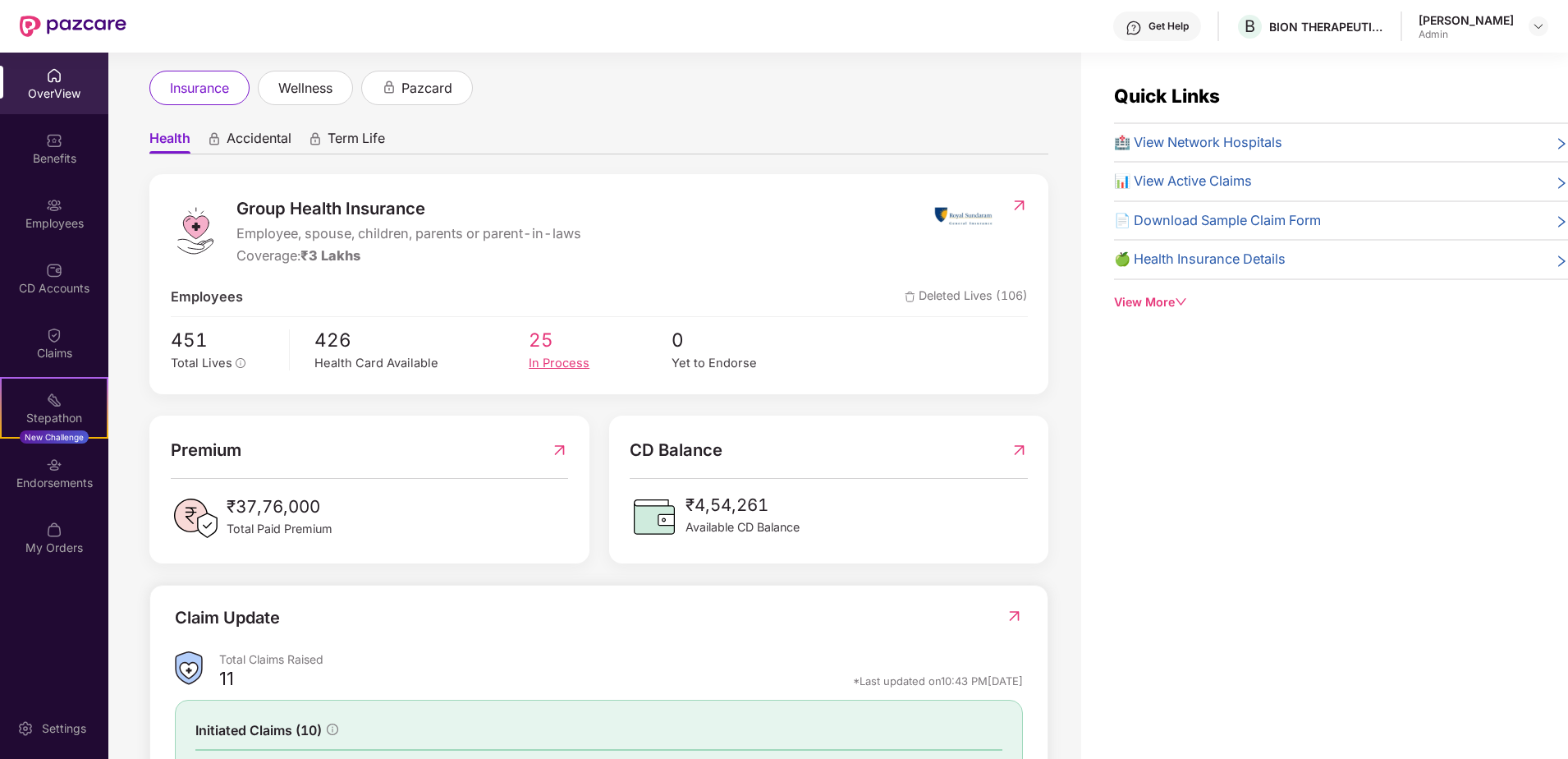
scroll to position [165, 0]
